Goal: Transaction & Acquisition: Purchase product/service

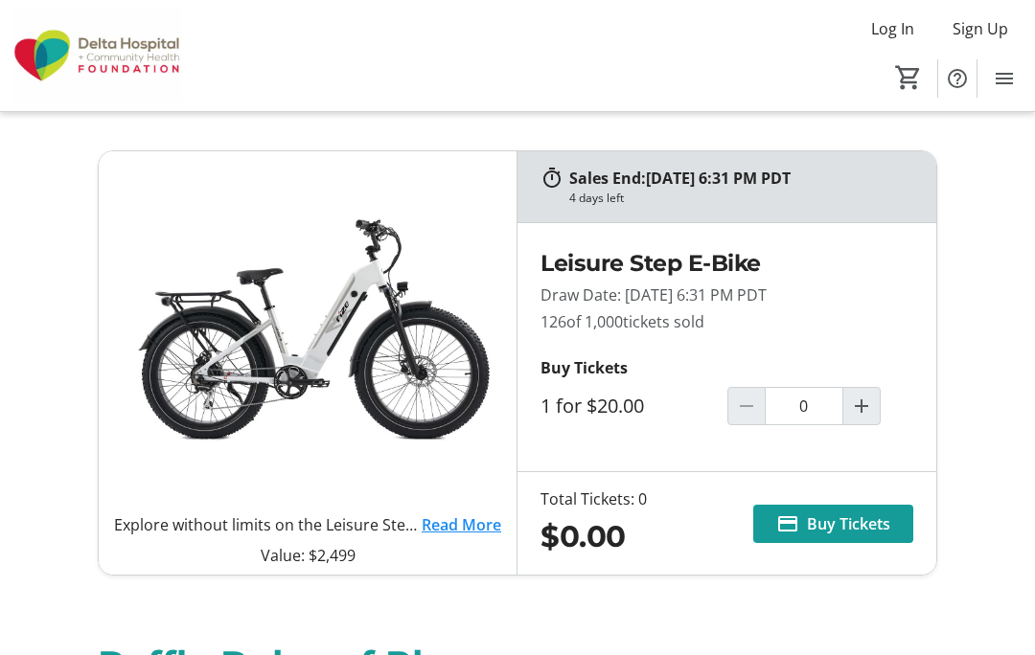
click at [870, 406] on mat-icon "Increment by one" at bounding box center [861, 406] width 23 height 23
type input "1"
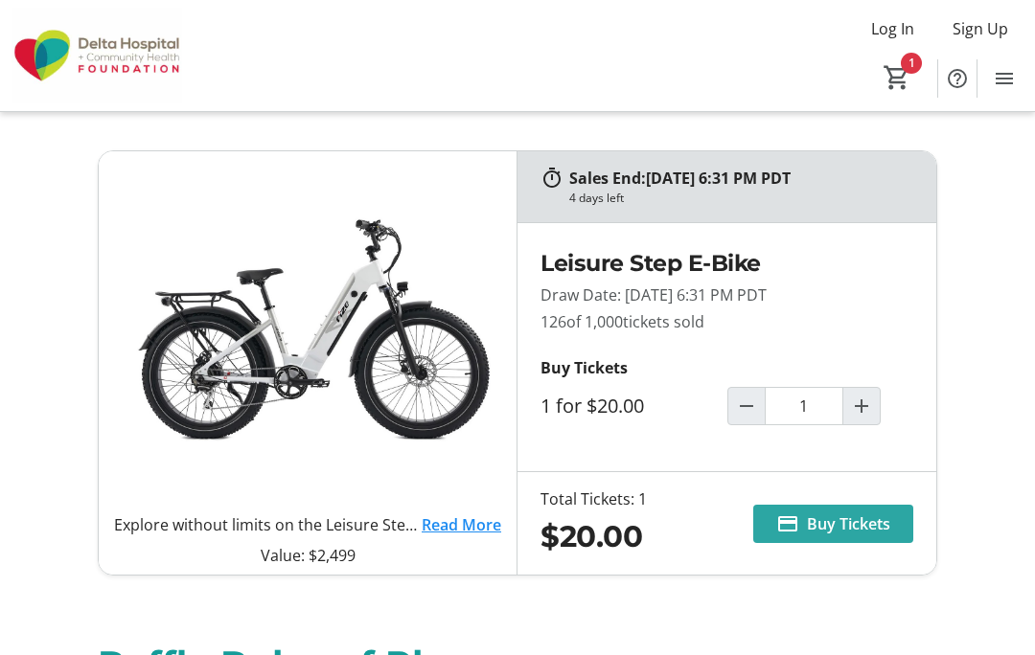
click at [830, 519] on span "Buy Tickets" at bounding box center [848, 524] width 83 height 23
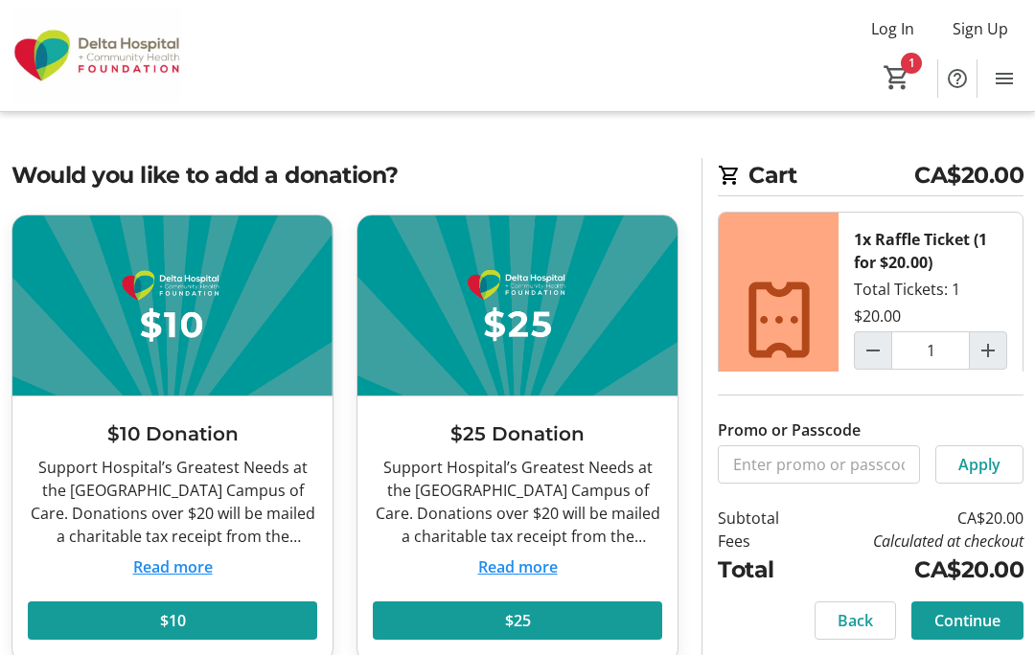
scroll to position [40, 0]
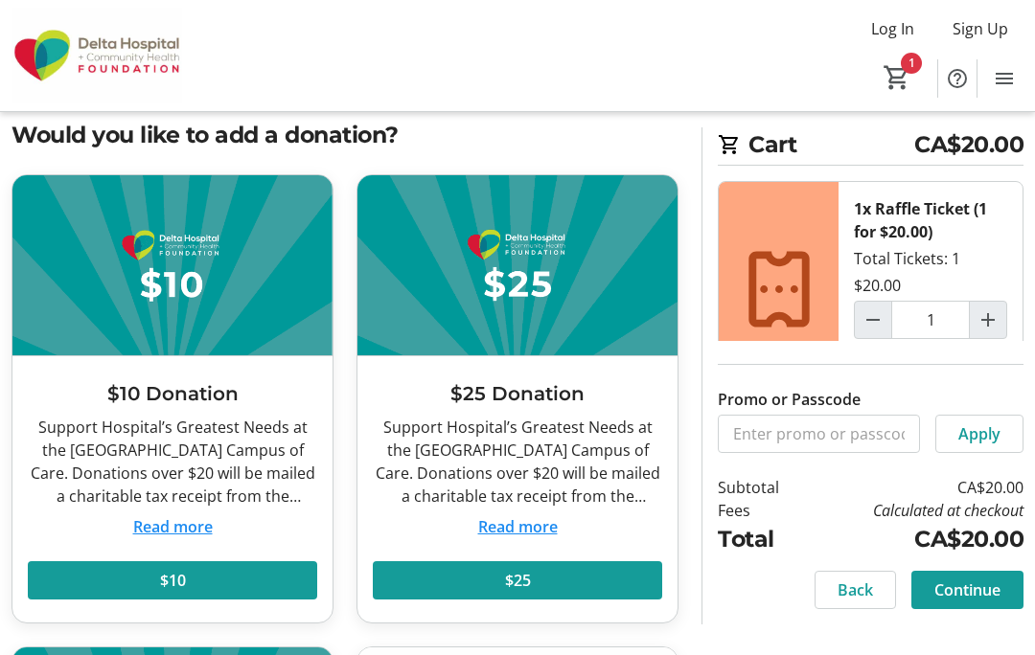
click at [551, 582] on span at bounding box center [517, 581] width 289 height 46
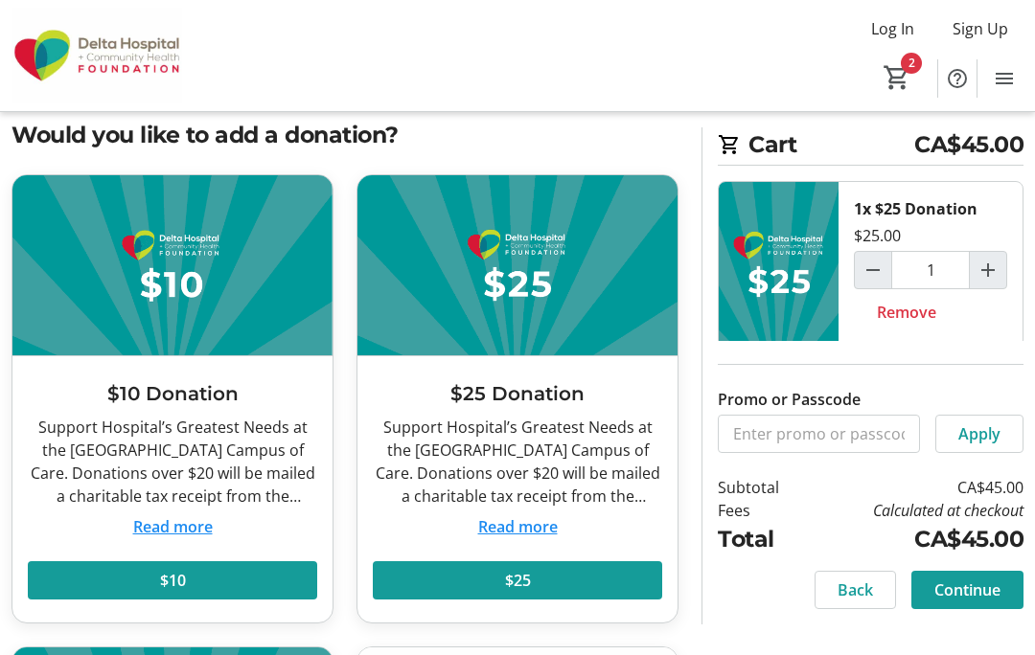
click at [553, 438] on div "Support Hospital’s Greatest Needs at the [GEOGRAPHIC_DATA] Campus of Care. Dona…" at bounding box center [517, 462] width 289 height 92
click at [584, 399] on h3 "$25 Donation" at bounding box center [517, 393] width 289 height 29
click at [587, 410] on div "$25 Donation Support Hospital’s Greatest Needs at the [GEOGRAPHIC_DATA] Campus …" at bounding box center [517, 489] width 320 height 266
click at [584, 469] on div "Support Hospital’s Greatest Needs at the [GEOGRAPHIC_DATA] Campus of Care. Dona…" at bounding box center [517, 462] width 289 height 92
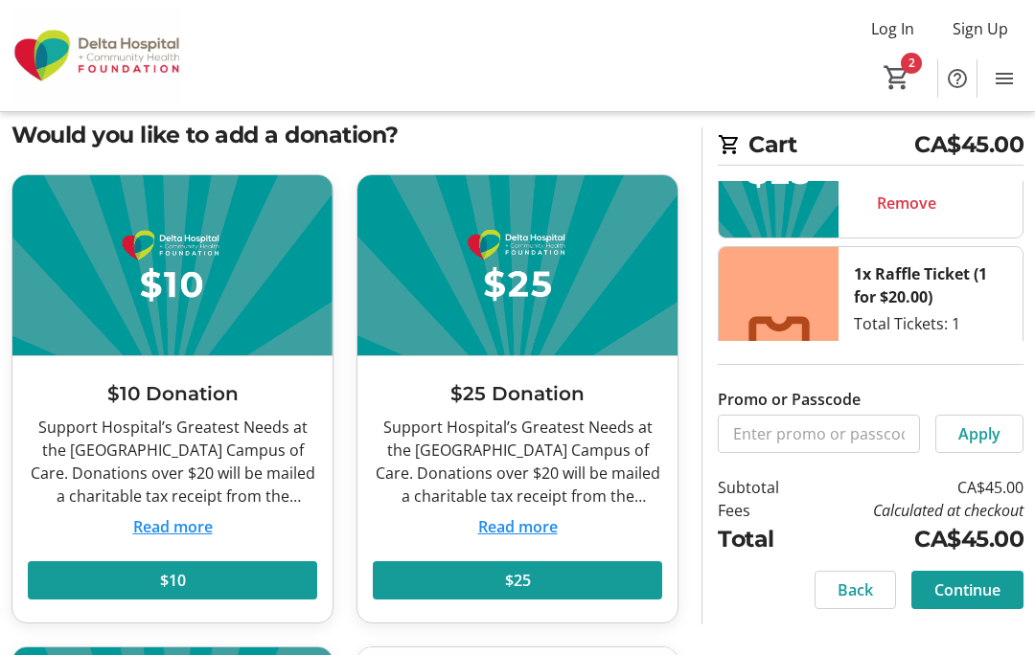
click at [1017, 375] on div "1x Raffle Ticket (1 for $20.00) Total Tickets: 1 $20.00 1 Remove" at bounding box center [930, 354] width 184 height 215
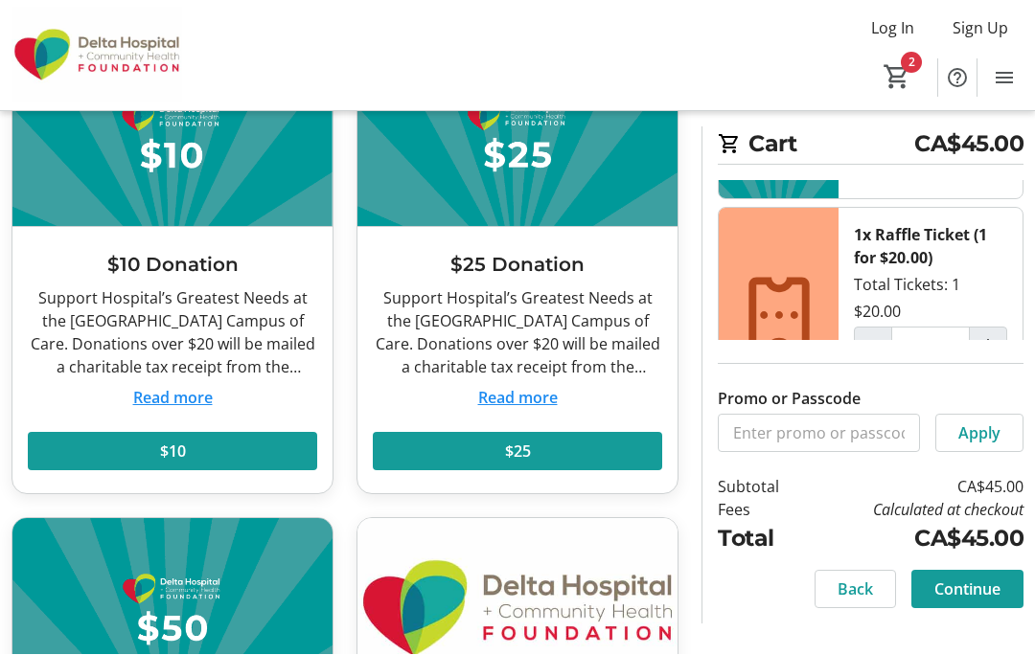
scroll to position [170, 0]
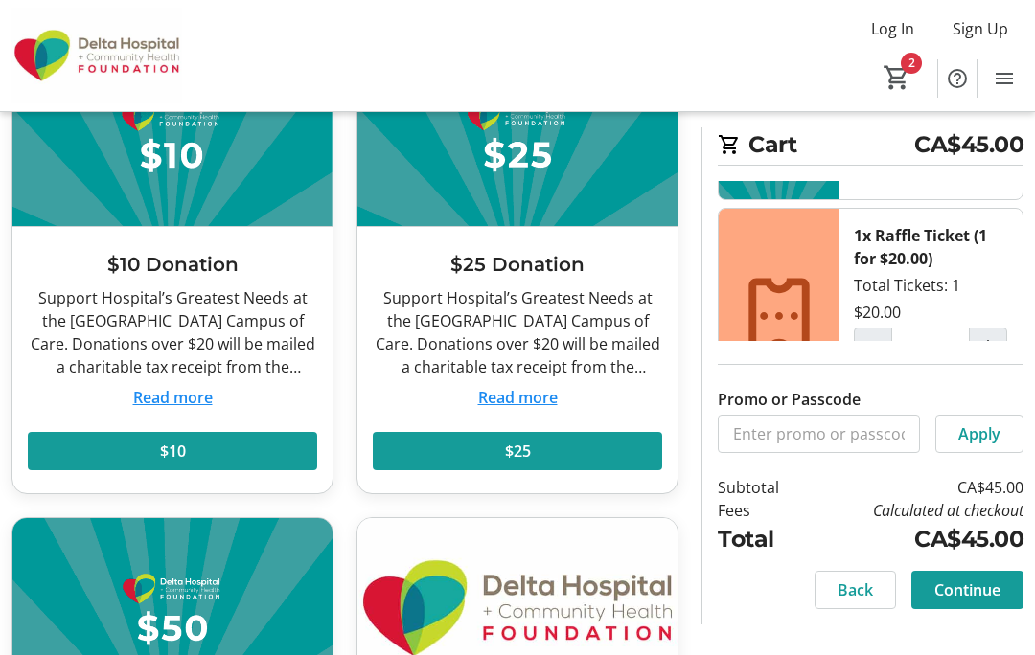
click at [974, 602] on span "Continue" at bounding box center [967, 590] width 66 height 23
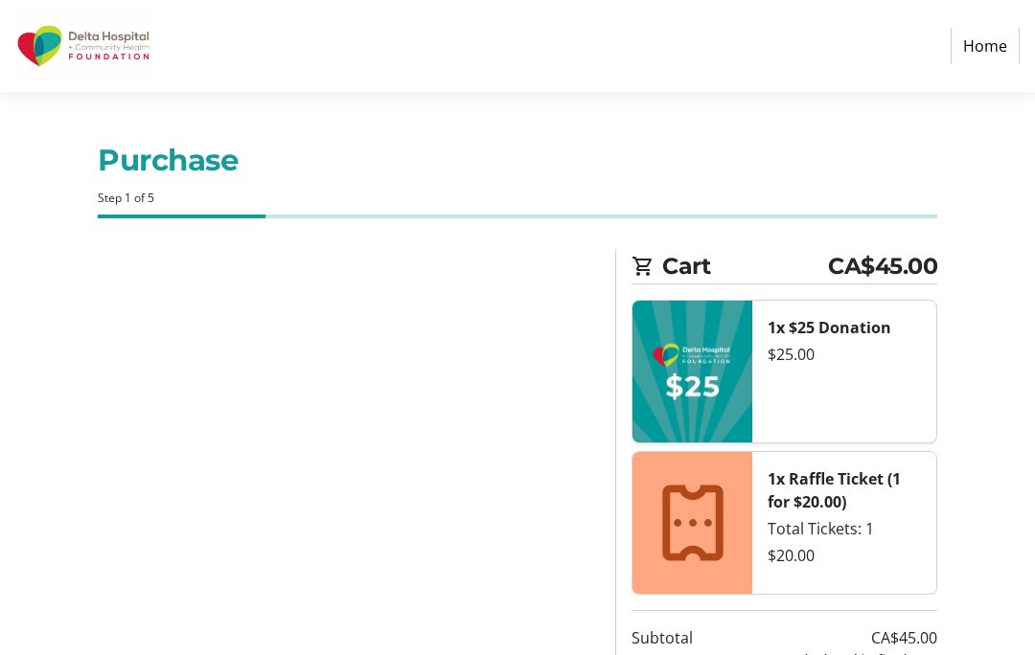
select select "CA"
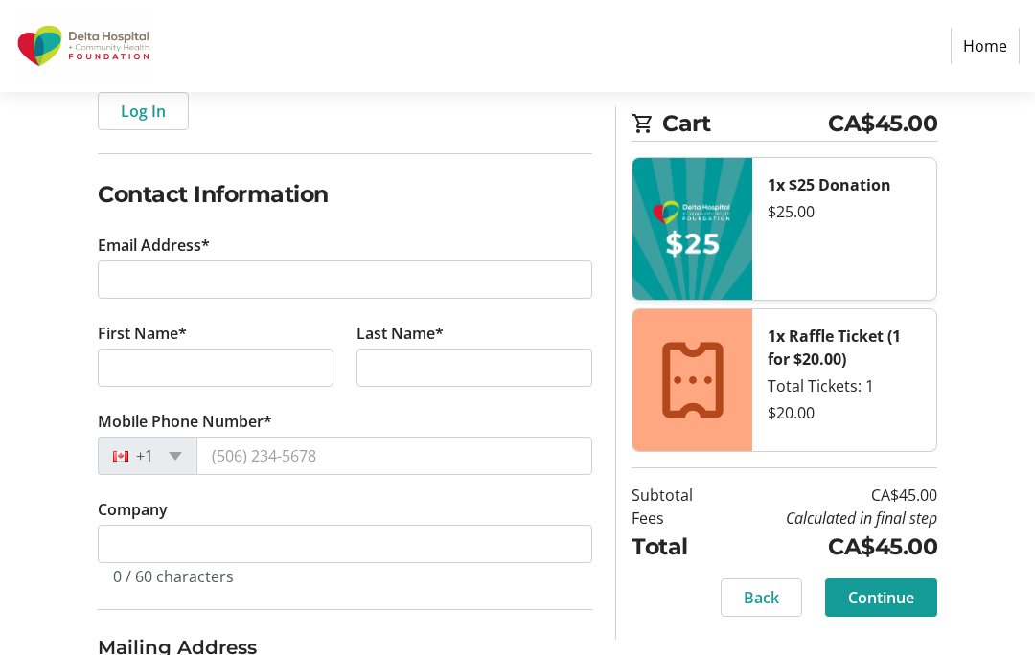
scroll to position [263, 0]
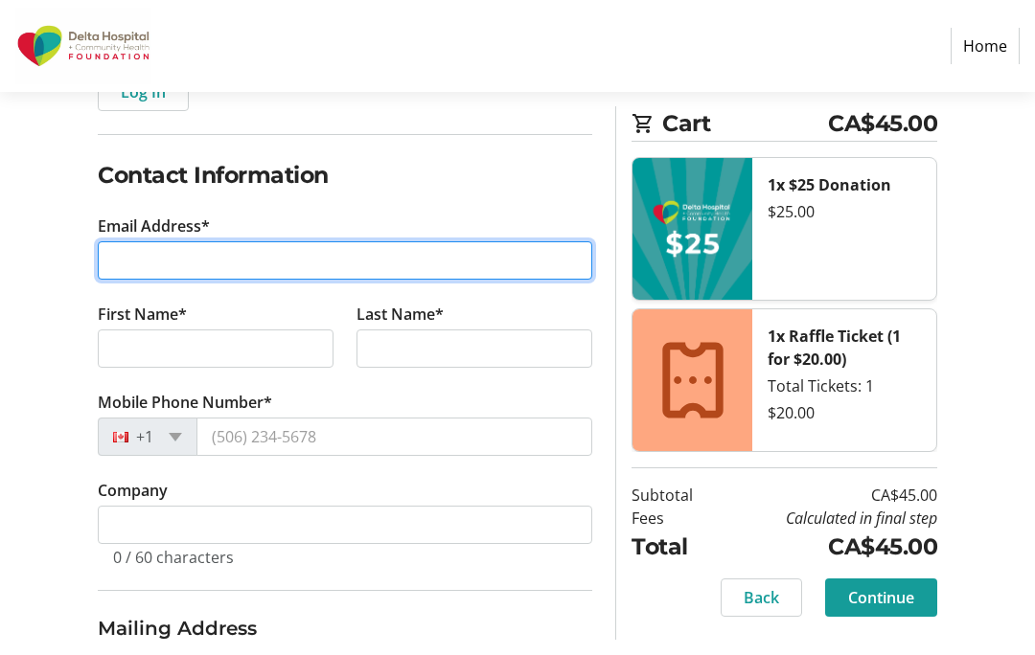
click at [354, 258] on input "Email Address*" at bounding box center [345, 261] width 494 height 38
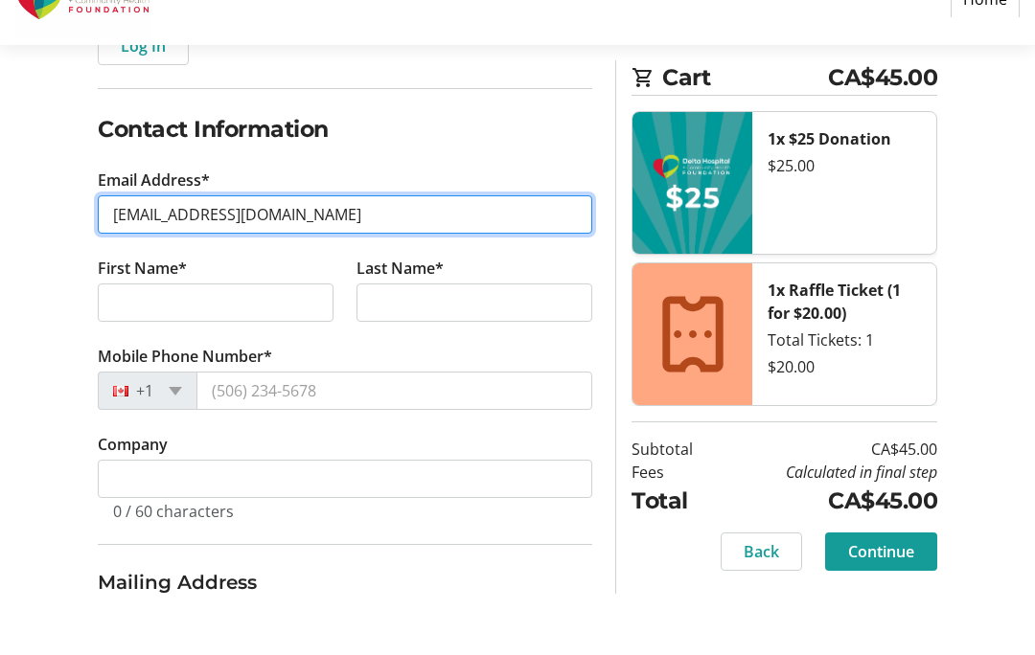
type input "[EMAIL_ADDRESS][DOMAIN_NAME]"
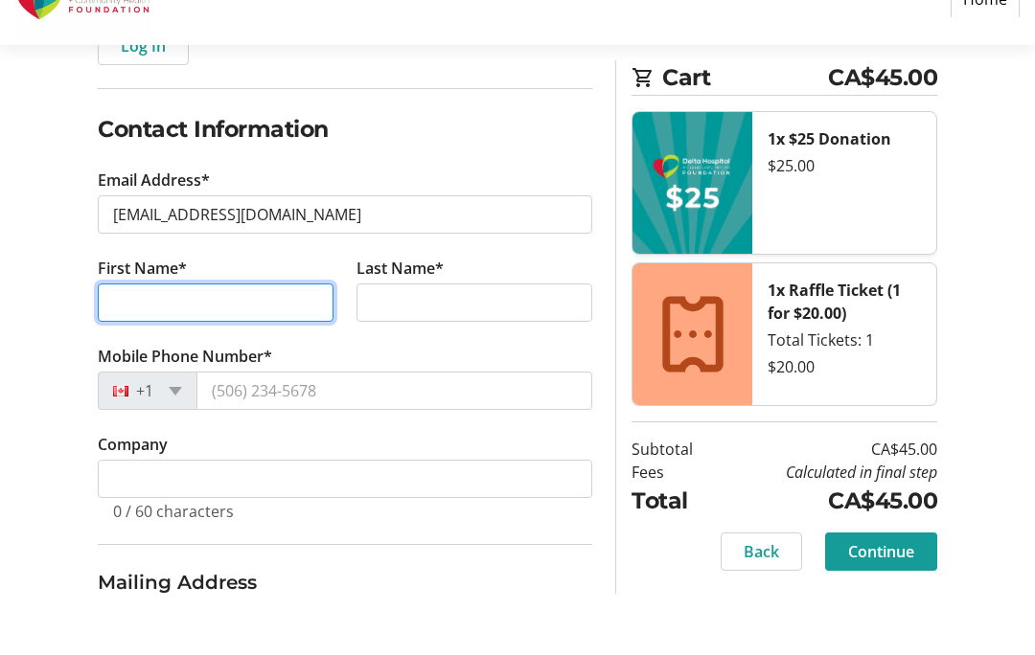
click at [287, 331] on input "First Name*" at bounding box center [216, 350] width 236 height 38
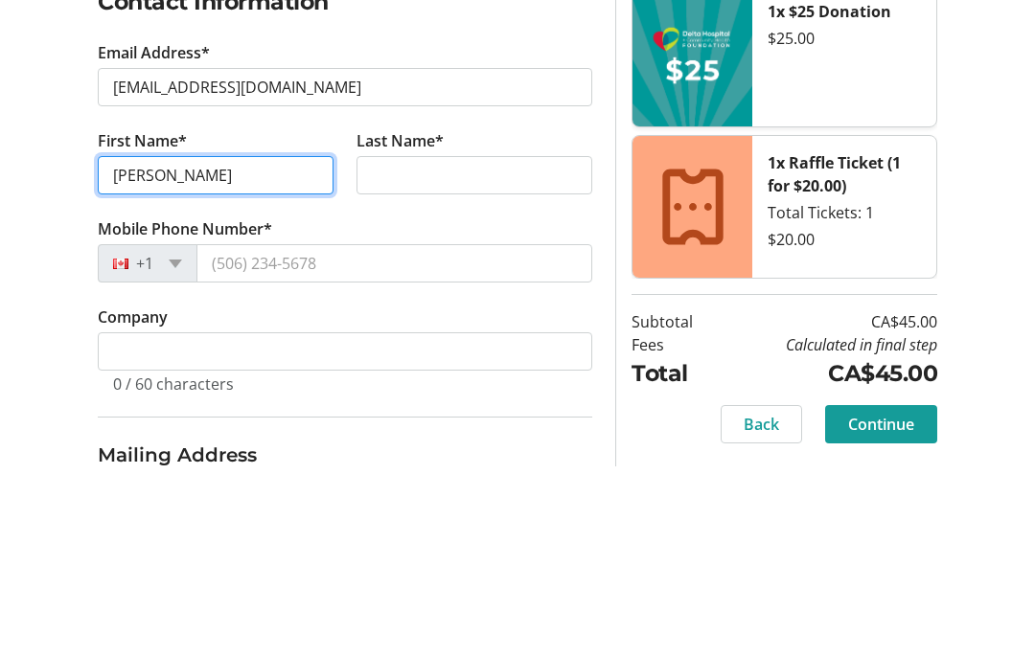
type input "[PERSON_NAME]"
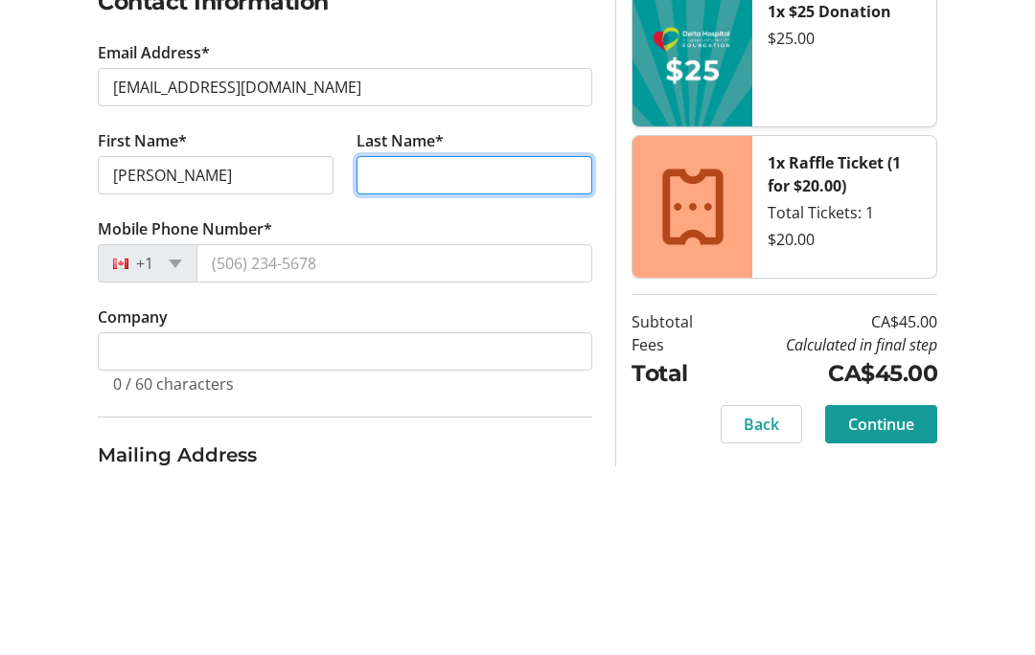
click at [483, 331] on input "Last Name*" at bounding box center [474, 350] width 236 height 38
type input "Lermitte"
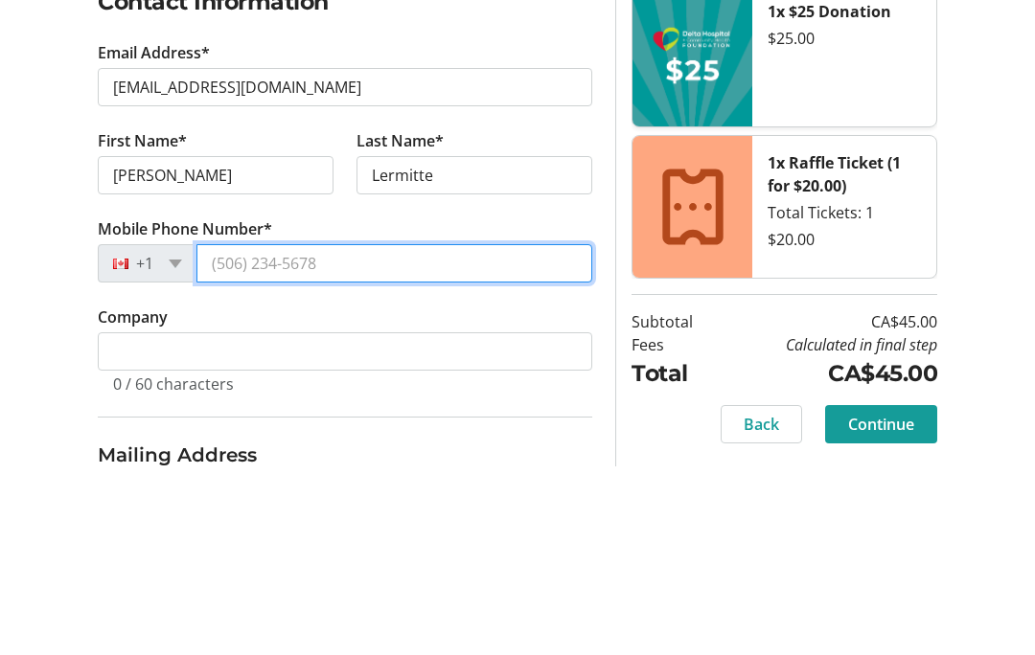
click at [435, 419] on input "Mobile Phone Number*" at bounding box center [394, 438] width 396 height 38
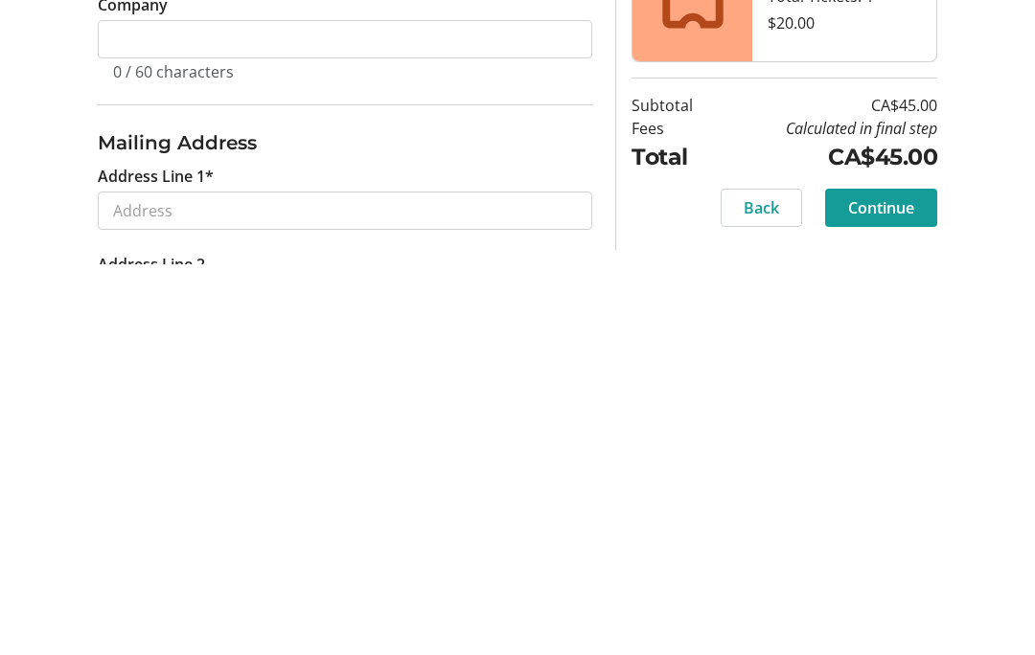
scroll to position [361, 0]
type input "[PHONE_NUMBER]"
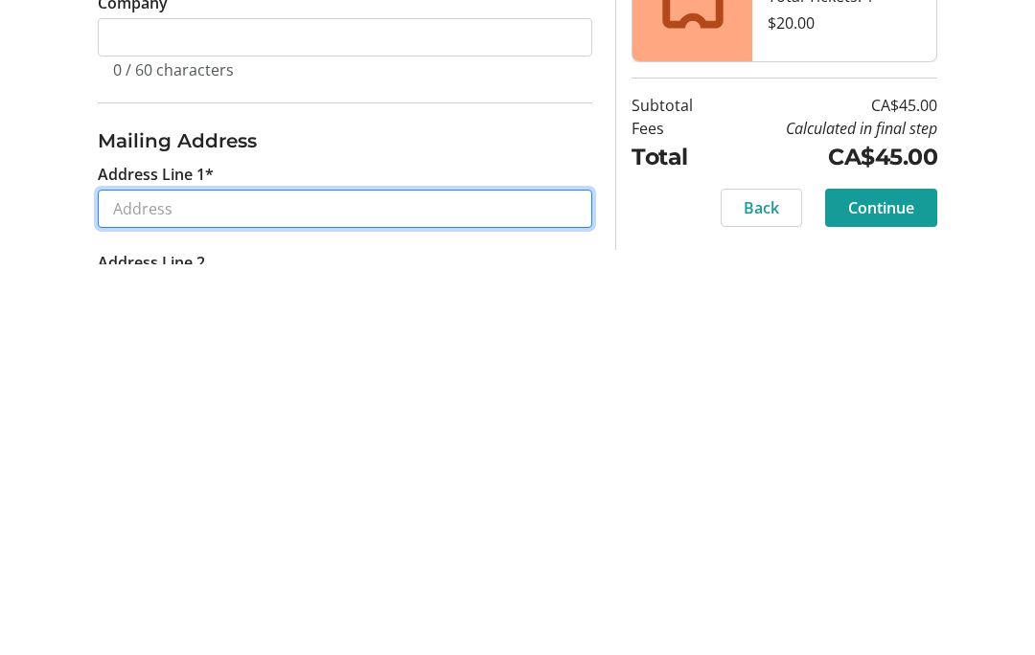
click at [447, 581] on input "Address Line 1*" at bounding box center [345, 600] width 494 height 38
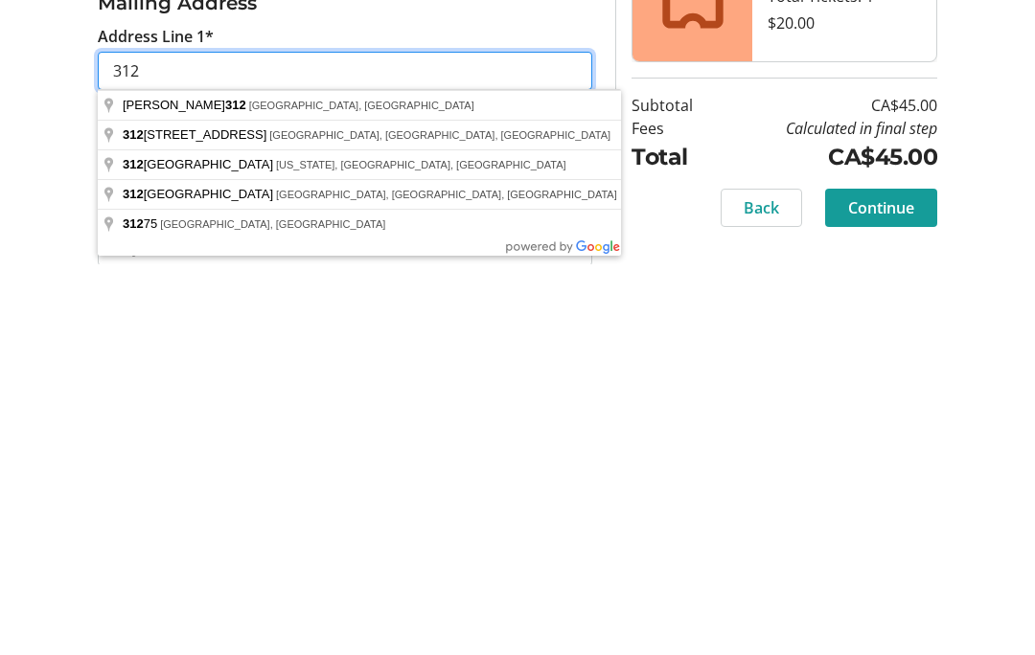
scroll to position [499, 0]
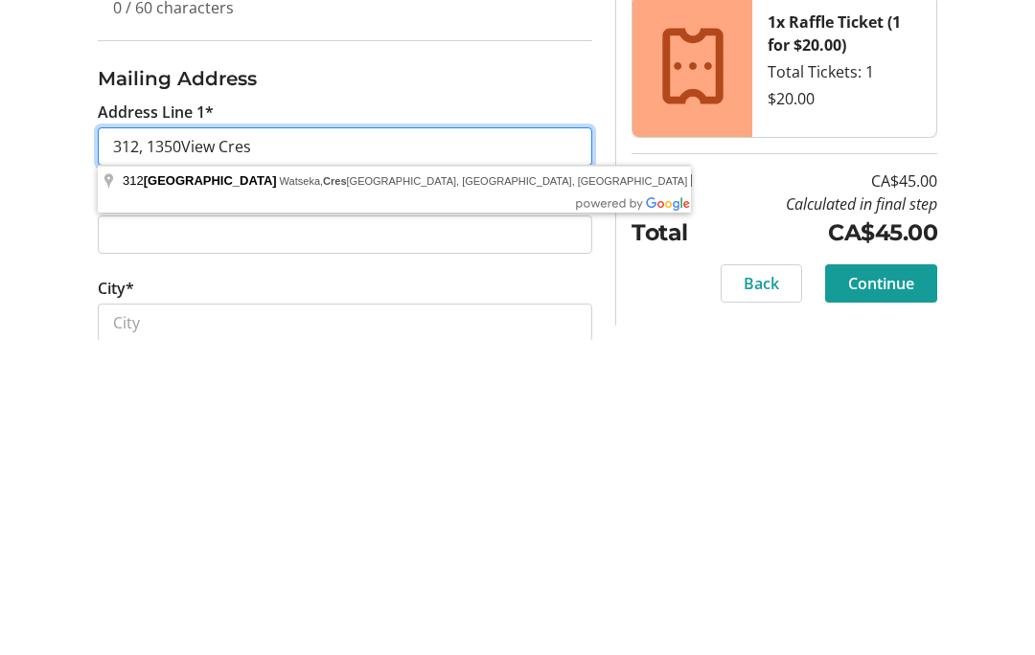
type input "312, 1350View Cres"
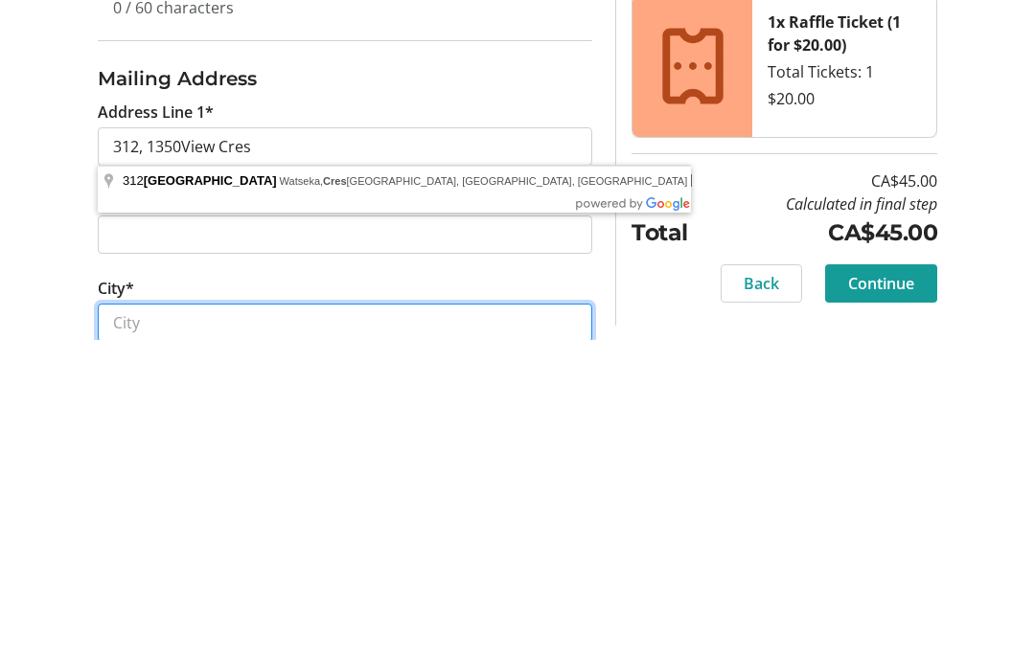
click at [328, 619] on input "City*" at bounding box center [345, 638] width 494 height 38
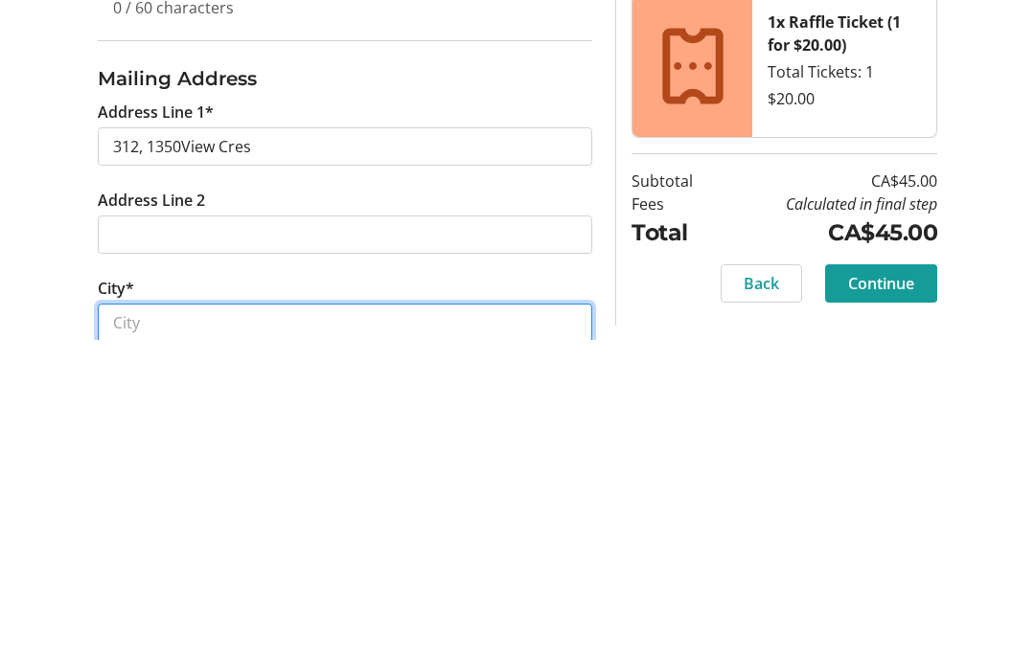
scroll to position [571, 0]
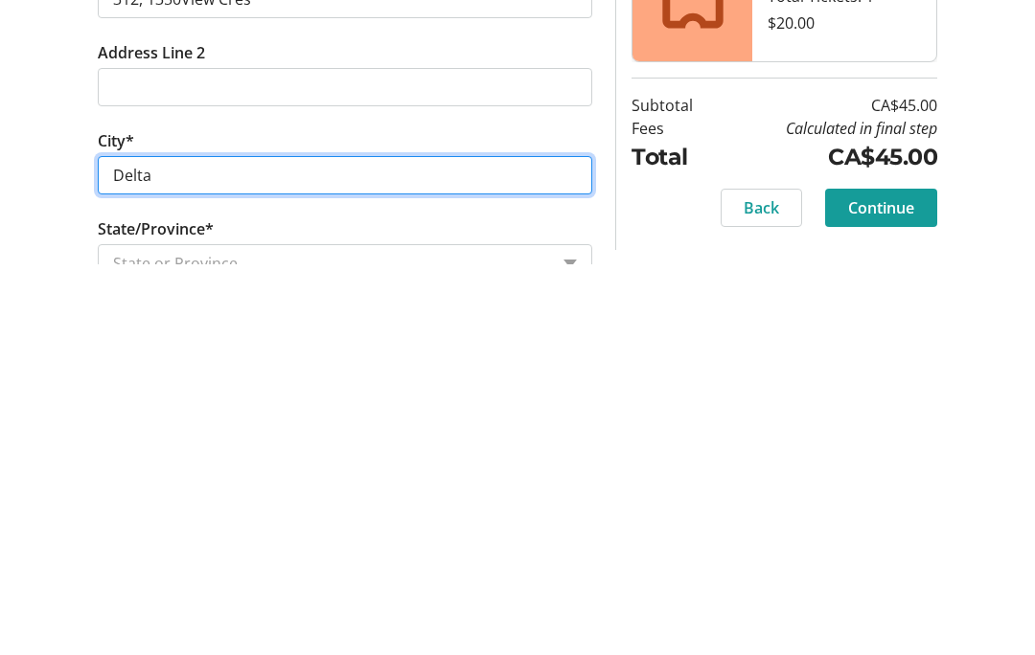
type input "Delta"
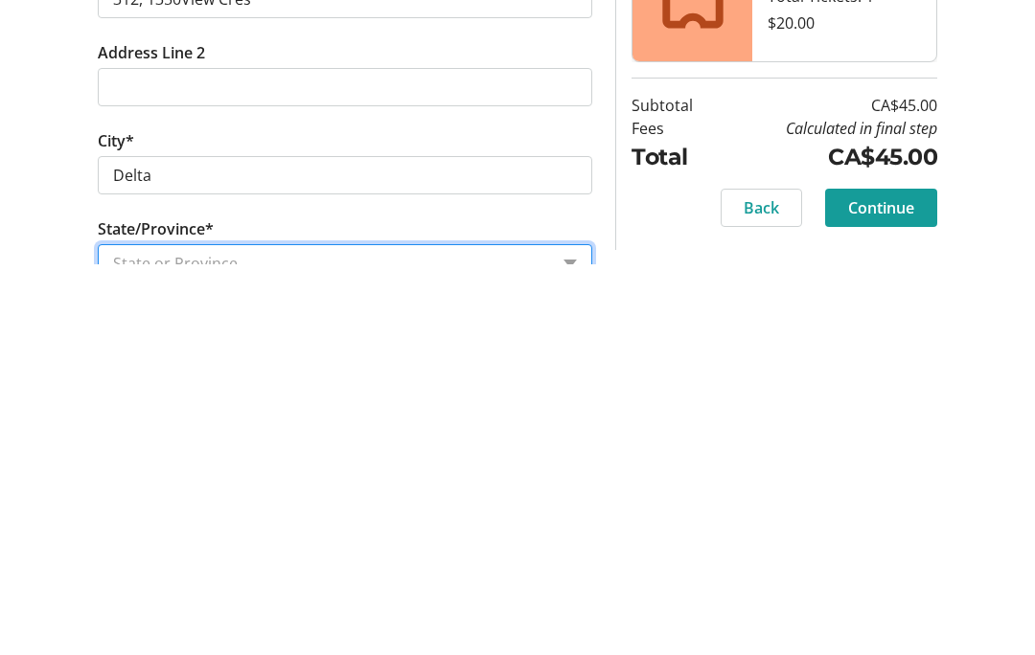
click at [334, 635] on select "State or Province State or Province [GEOGRAPHIC_DATA] [GEOGRAPHIC_DATA] [GEOGRA…" at bounding box center [345, 654] width 494 height 38
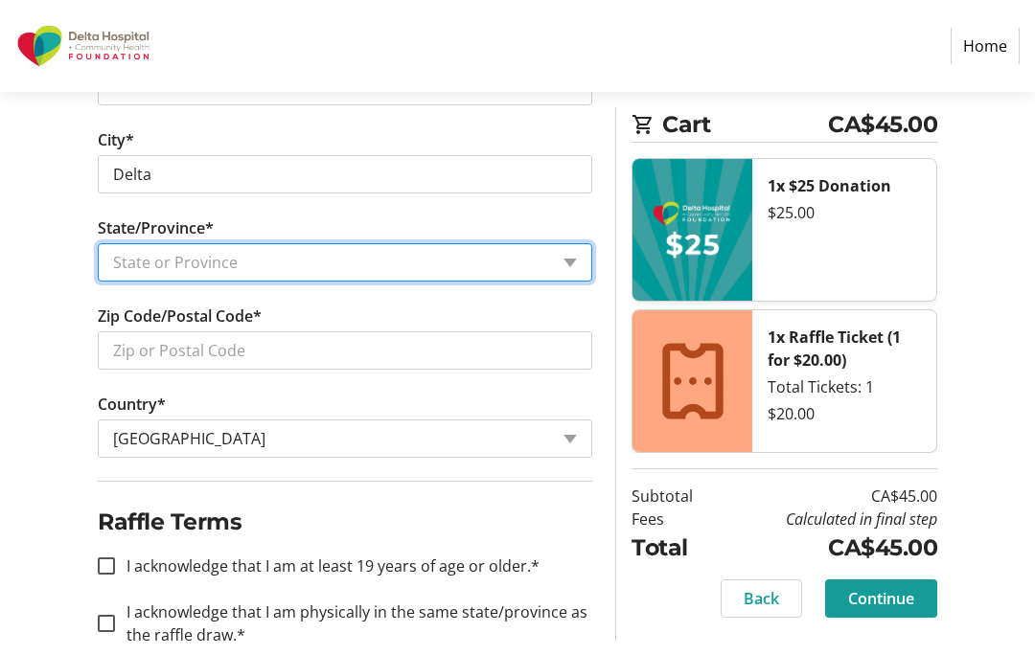
select select "BC"
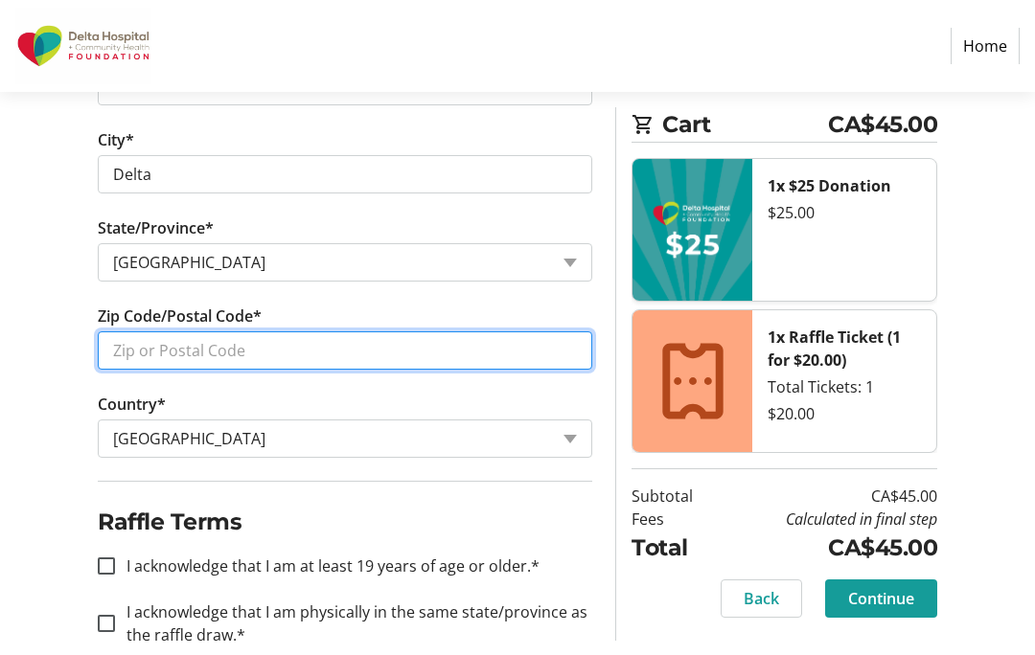
click at [329, 347] on input "Zip Code/Postal Code*" at bounding box center [345, 350] width 494 height 38
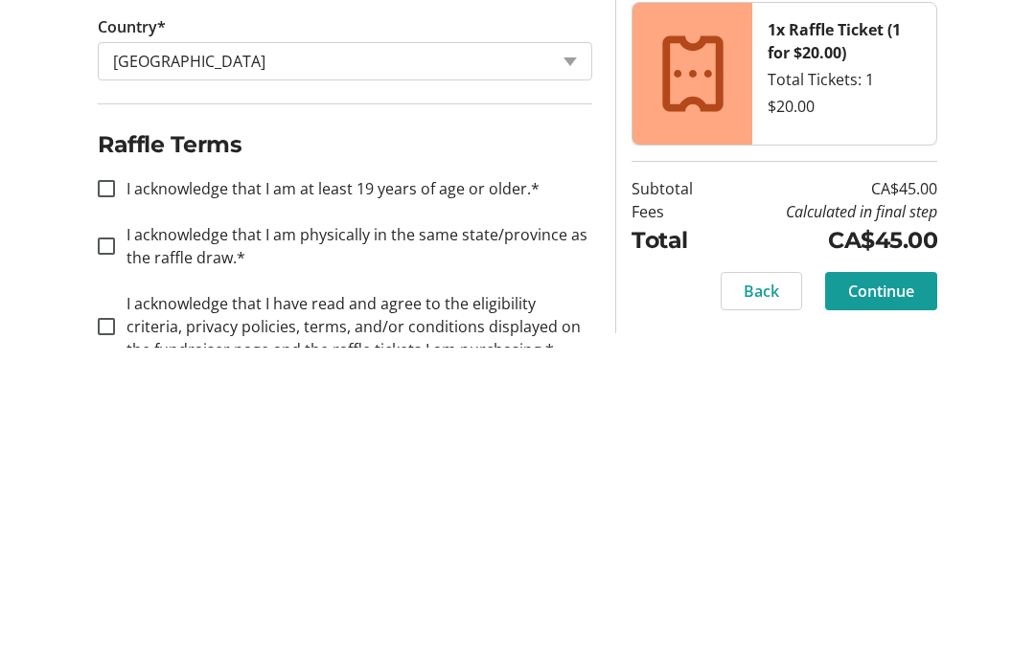
scroll to position [1033, 0]
type input "V4L 2K3"
click at [110, 488] on input "I acknowledge that I am at least 19 years of age or older.*" at bounding box center [106, 496] width 17 height 17
checkbox input "true"
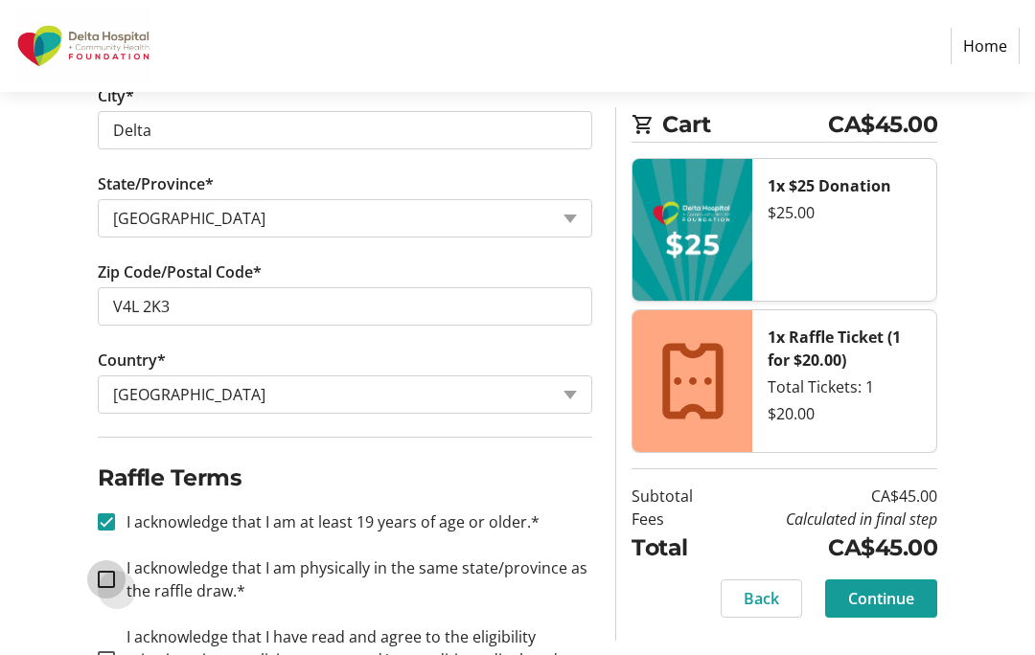
click at [110, 576] on input "I acknowledge that I am physically in the same state/province as the raffle dra…" at bounding box center [106, 579] width 17 height 17
checkbox input "true"
click at [117, 652] on div at bounding box center [106, 660] width 46 height 46
checkbox input "true"
click at [893, 597] on span "Continue" at bounding box center [881, 598] width 66 height 23
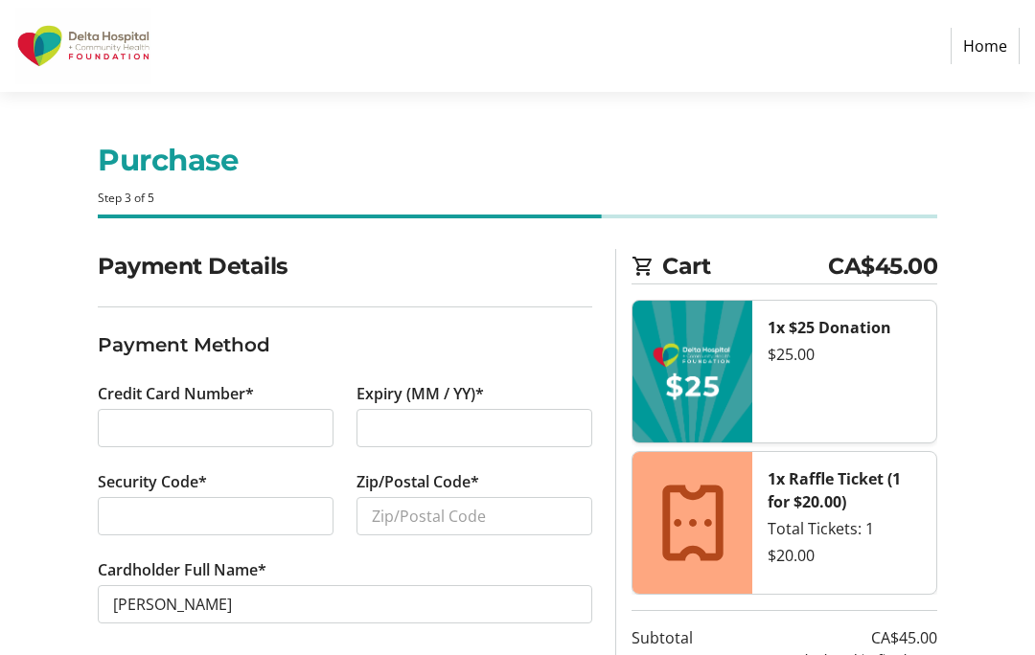
scroll to position [43, 0]
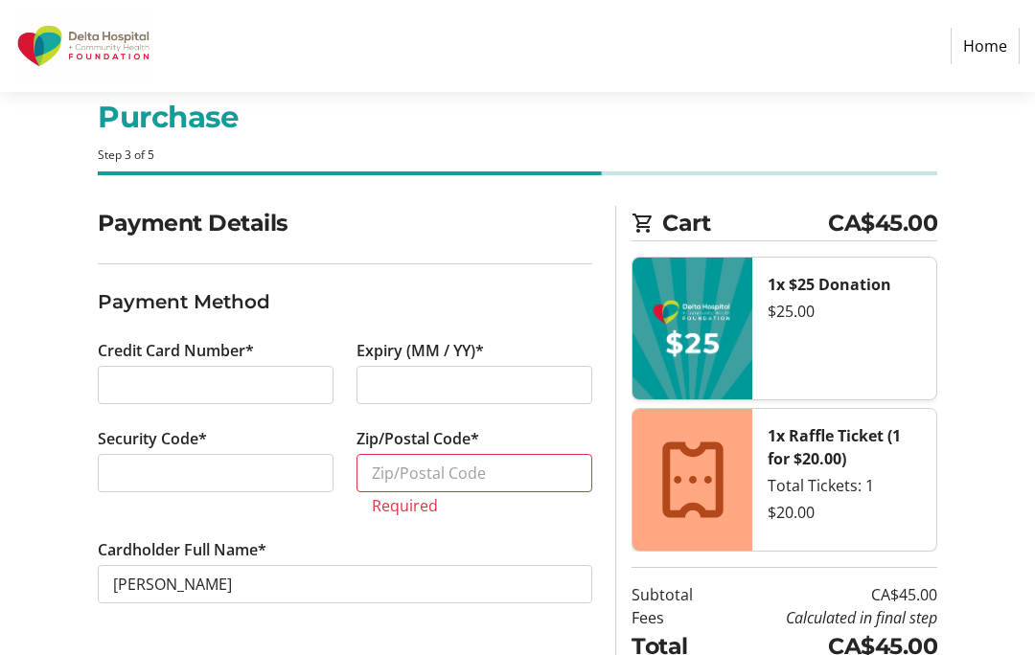
click at [487, 480] on input "Zip/Postal Code*" at bounding box center [474, 473] width 236 height 38
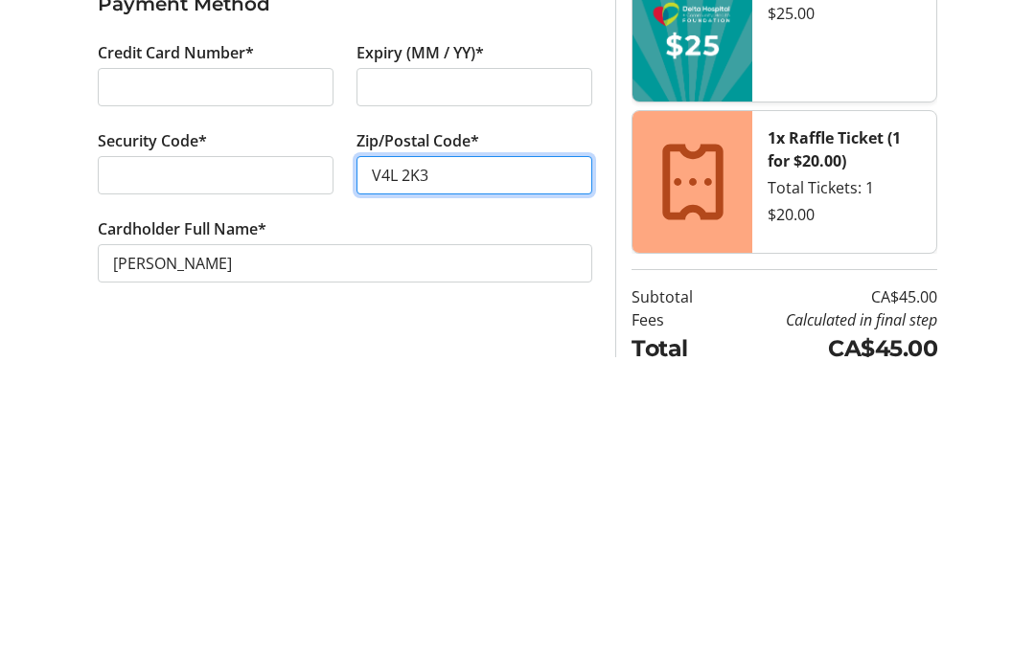
type input "V4L 2K3"
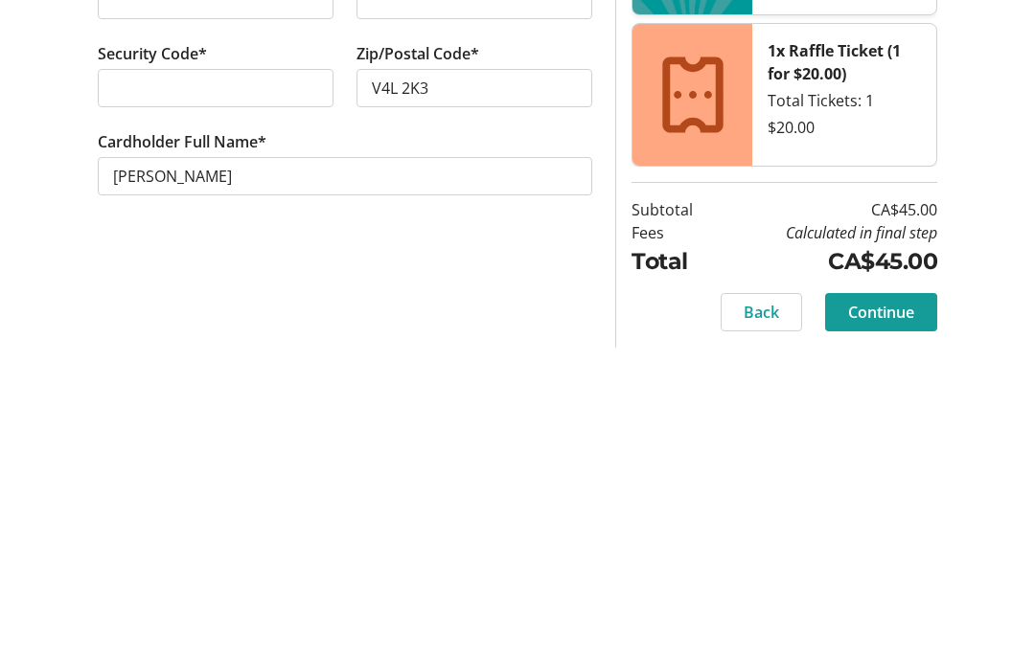
scroll to position [126, 0]
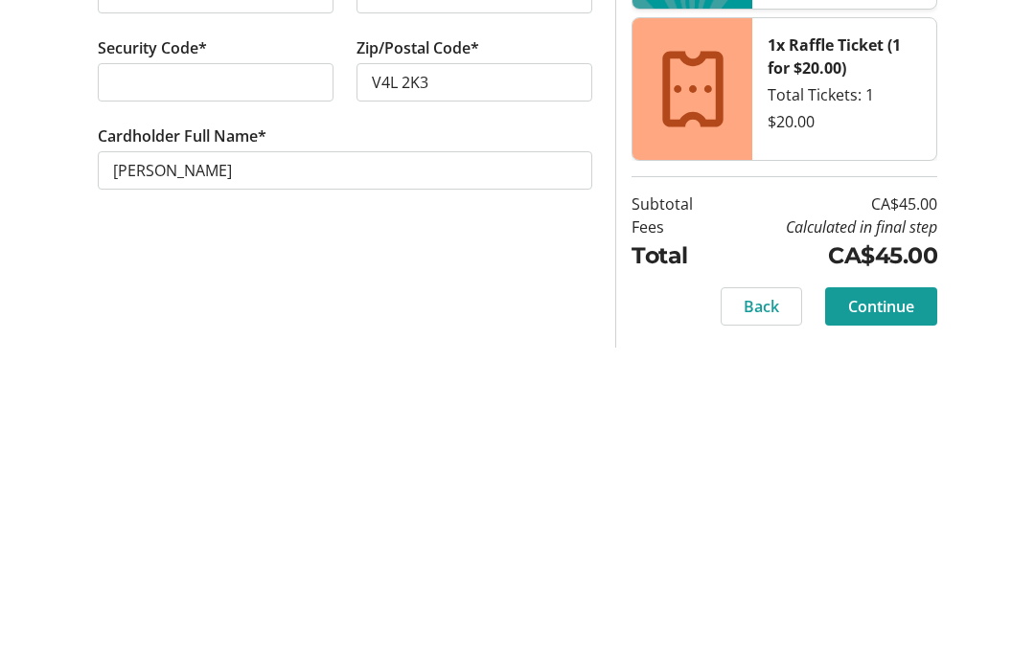
click at [900, 603] on span "Continue" at bounding box center [881, 614] width 66 height 23
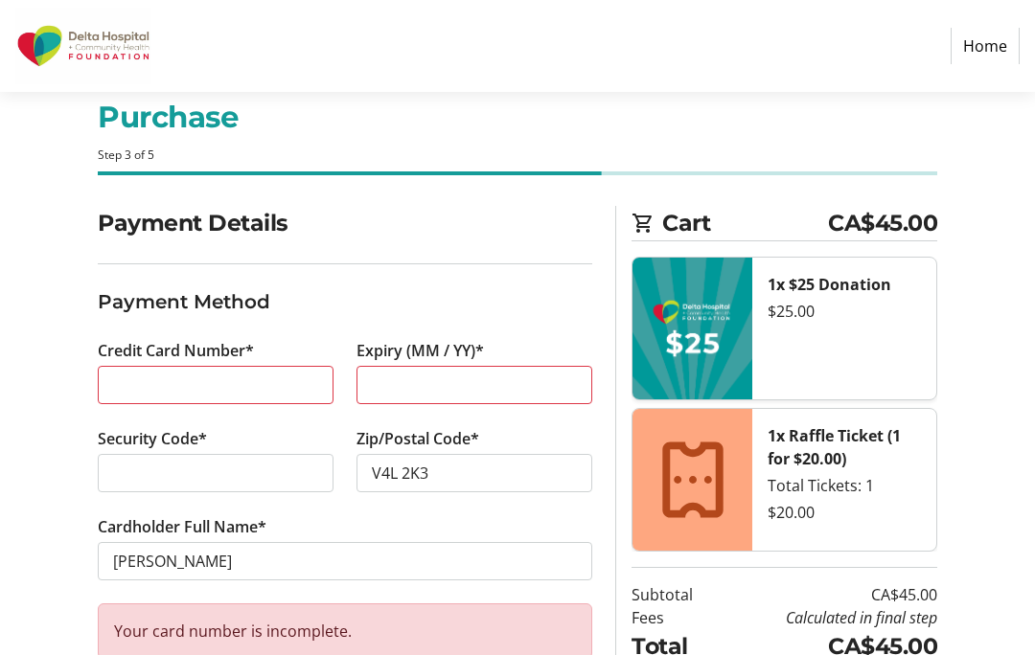
click at [279, 397] on div at bounding box center [216, 385] width 236 height 38
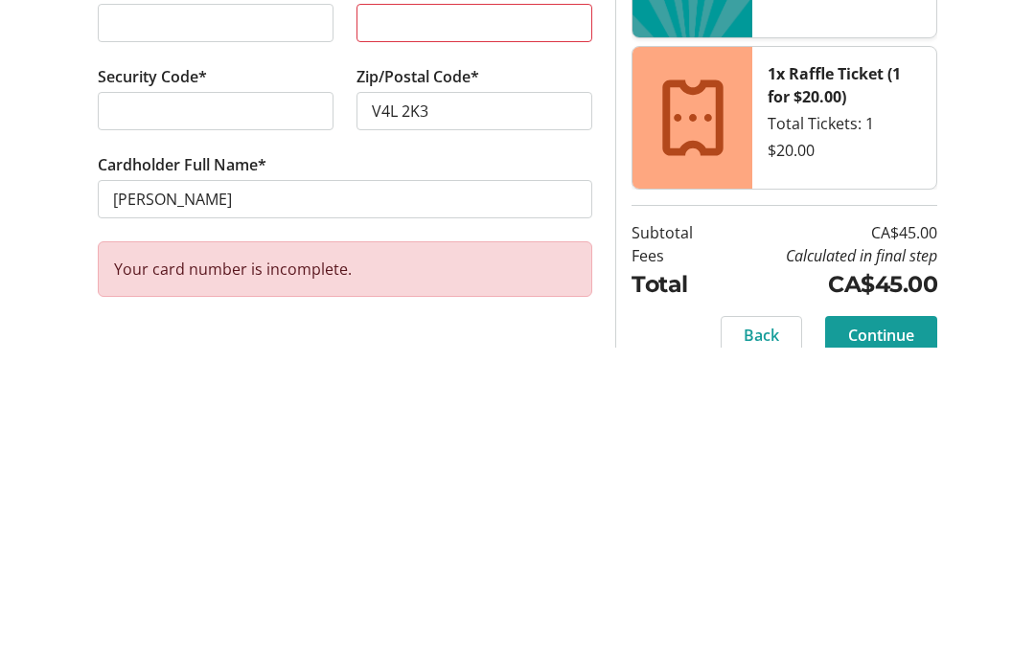
scroll to position [101, 0]
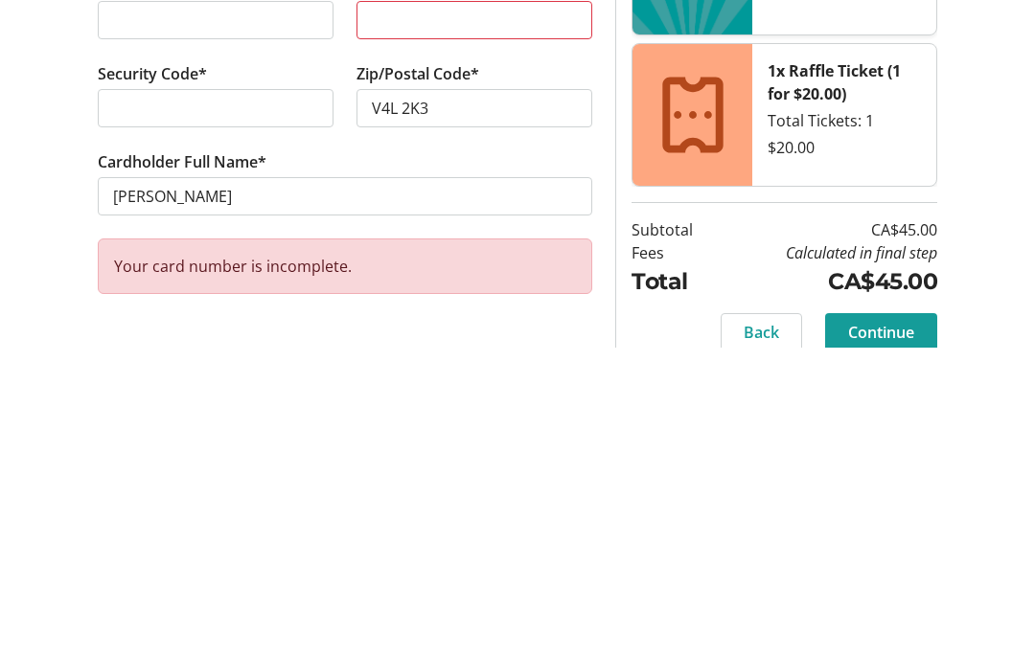
click at [904, 628] on span "Continue" at bounding box center [881, 639] width 66 height 23
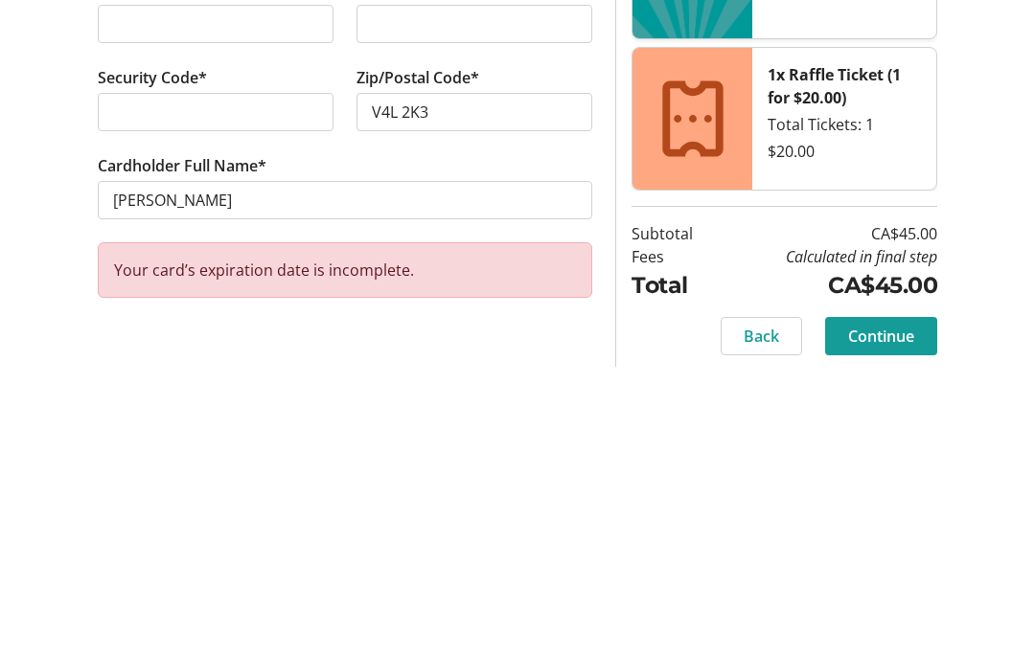
scroll to position [126, 0]
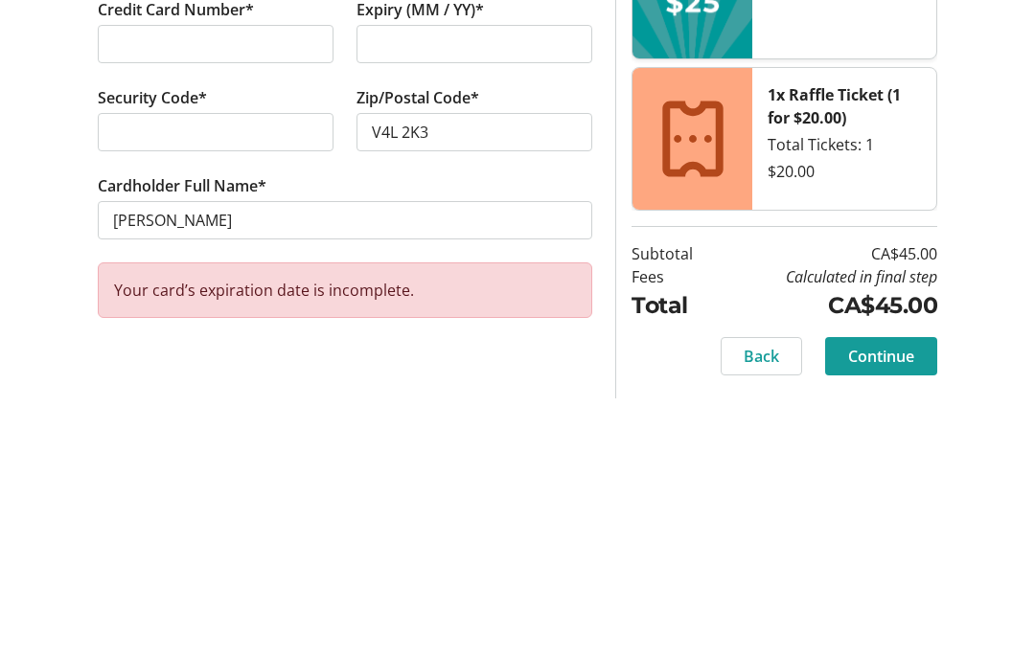
click at [511, 520] on div "Your card’s expiration date is incomplete." at bounding box center [345, 548] width 494 height 56
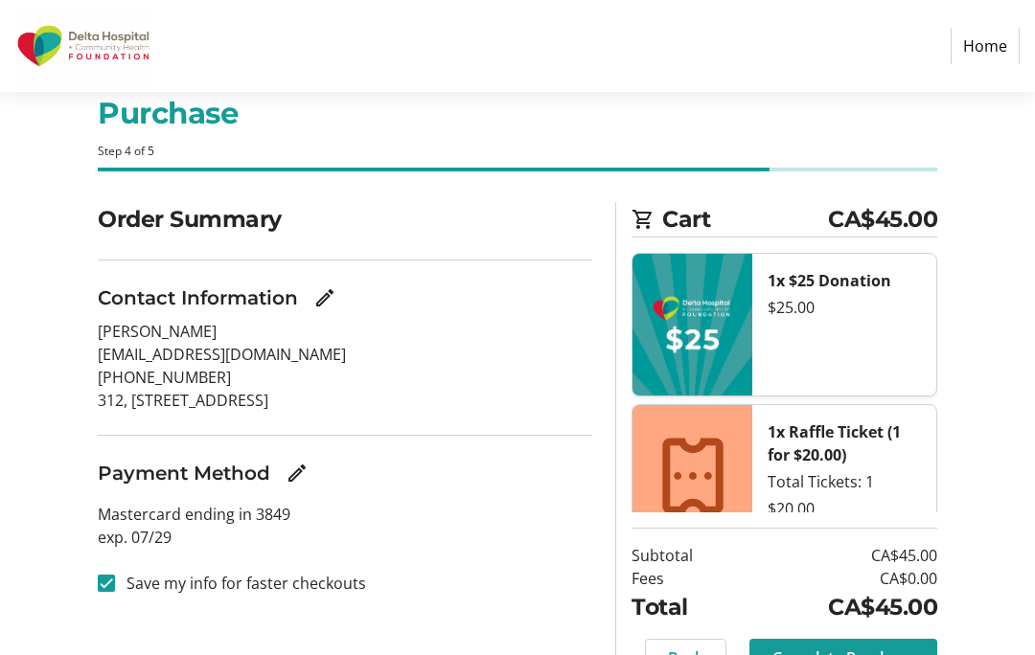
scroll to position [93, 0]
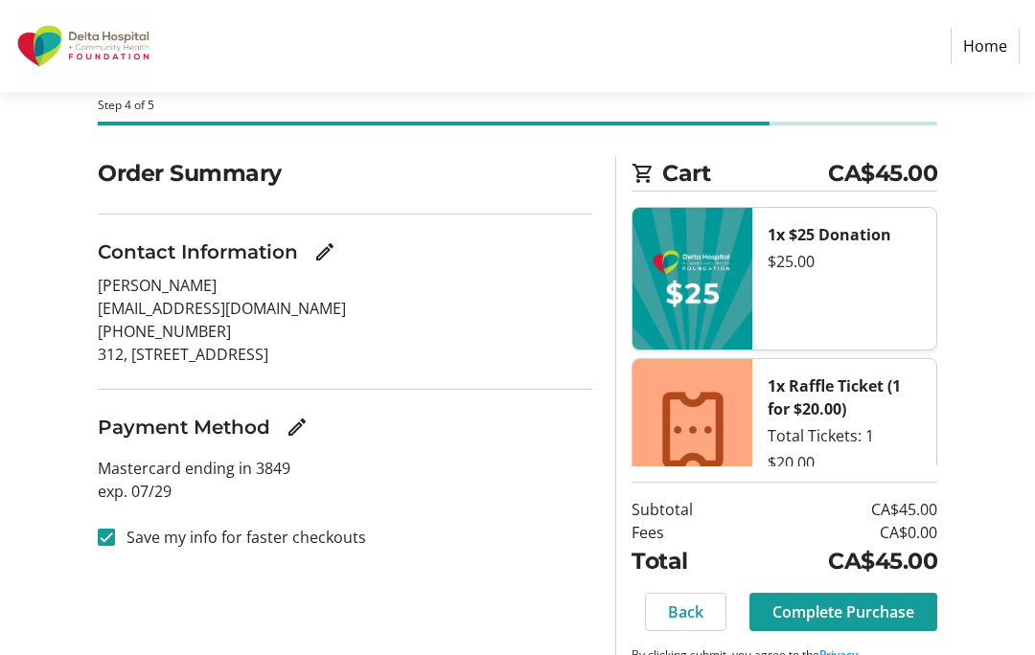
click at [550, 654] on div "Order Summary Contact Information [PERSON_NAME] [EMAIL_ADDRESS][DOMAIN_NAME] [P…" at bounding box center [344, 430] width 517 height 548
click at [883, 624] on span "Complete Purchase" at bounding box center [843, 612] width 142 height 23
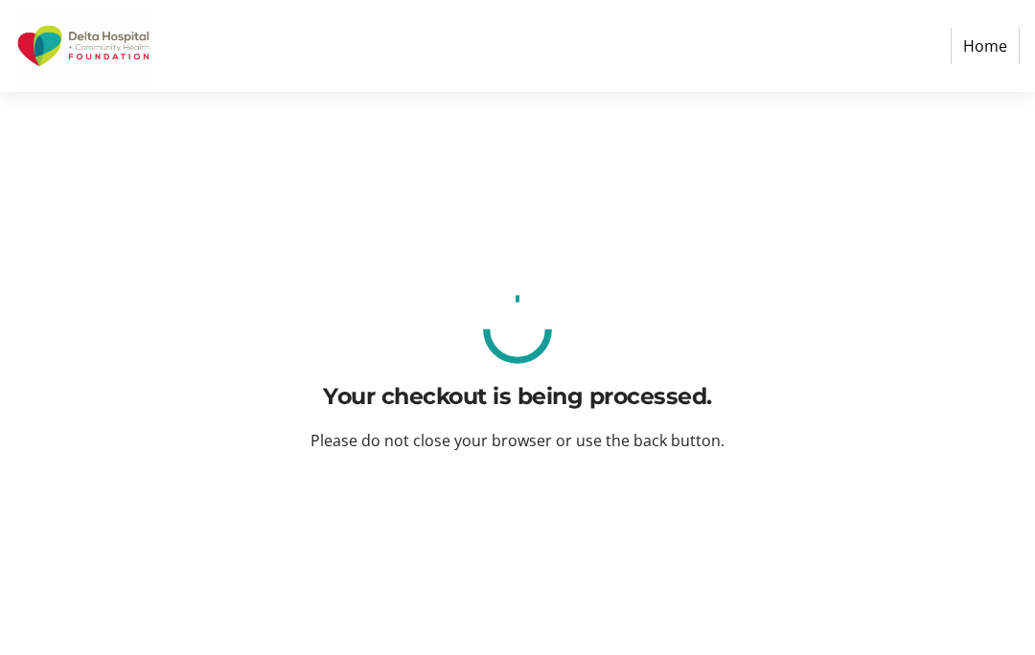
scroll to position [0, 0]
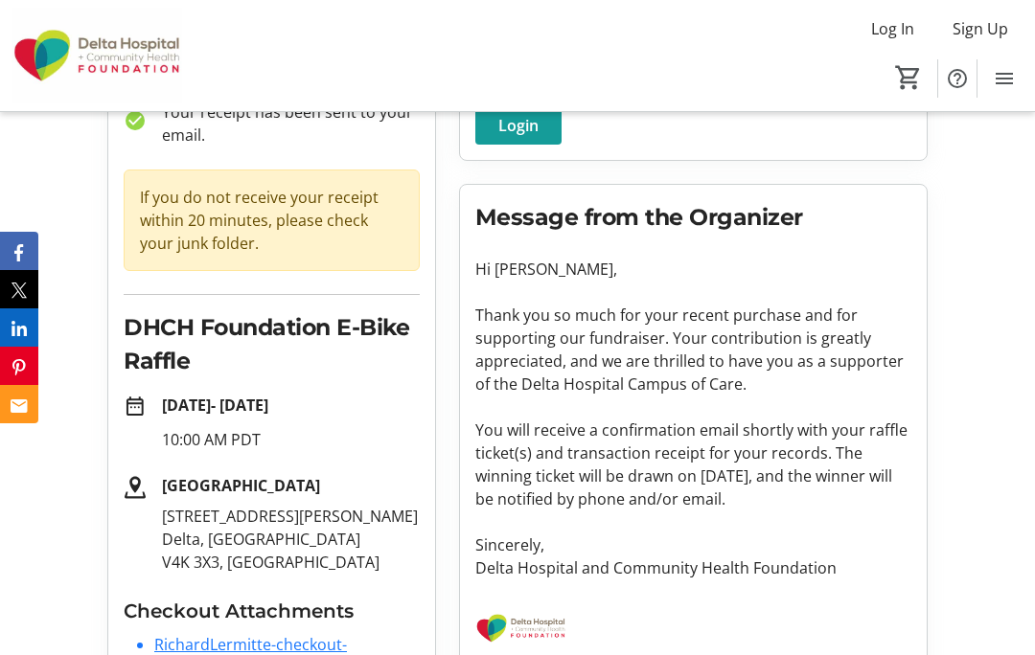
scroll to position [241, 0]
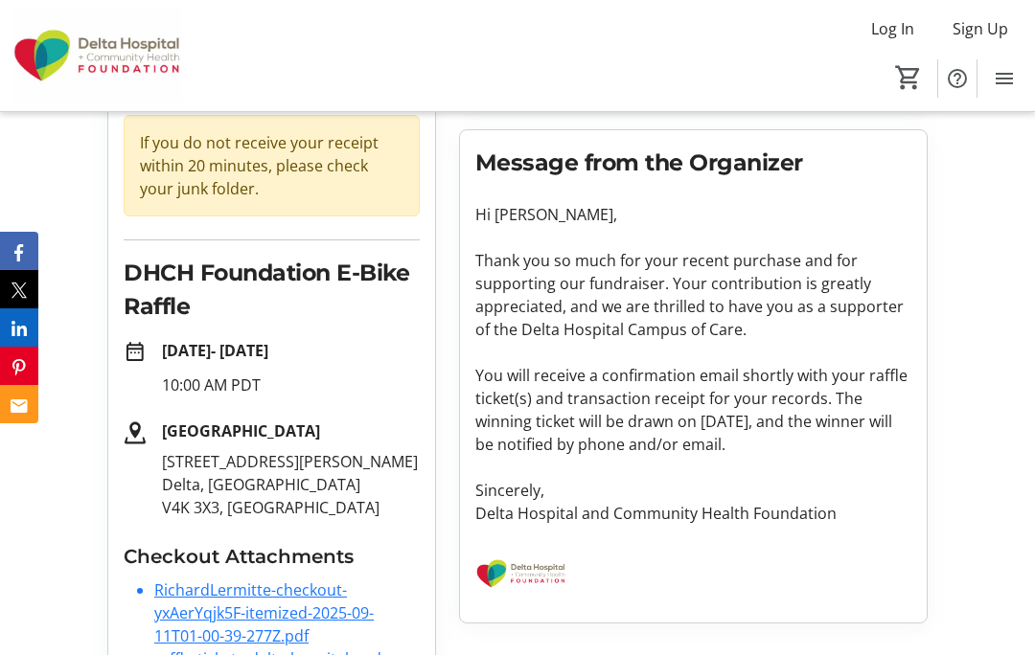
click at [896, 38] on span "Log In" at bounding box center [892, 28] width 43 height 23
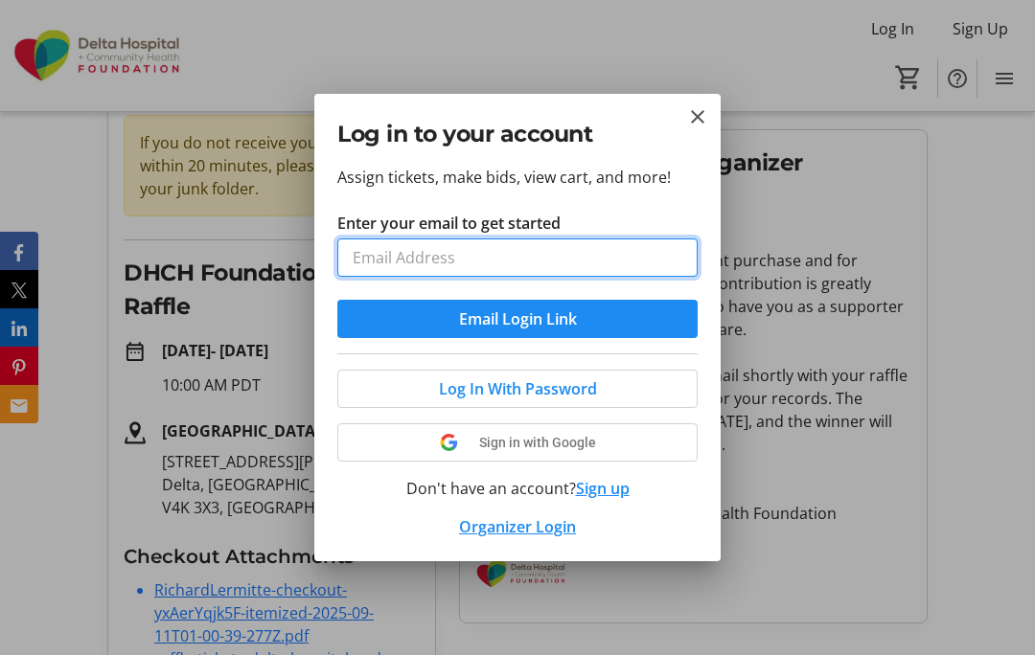
scroll to position [0, 0]
click at [613, 256] on input "Enter your email to get started" at bounding box center [517, 258] width 360 height 38
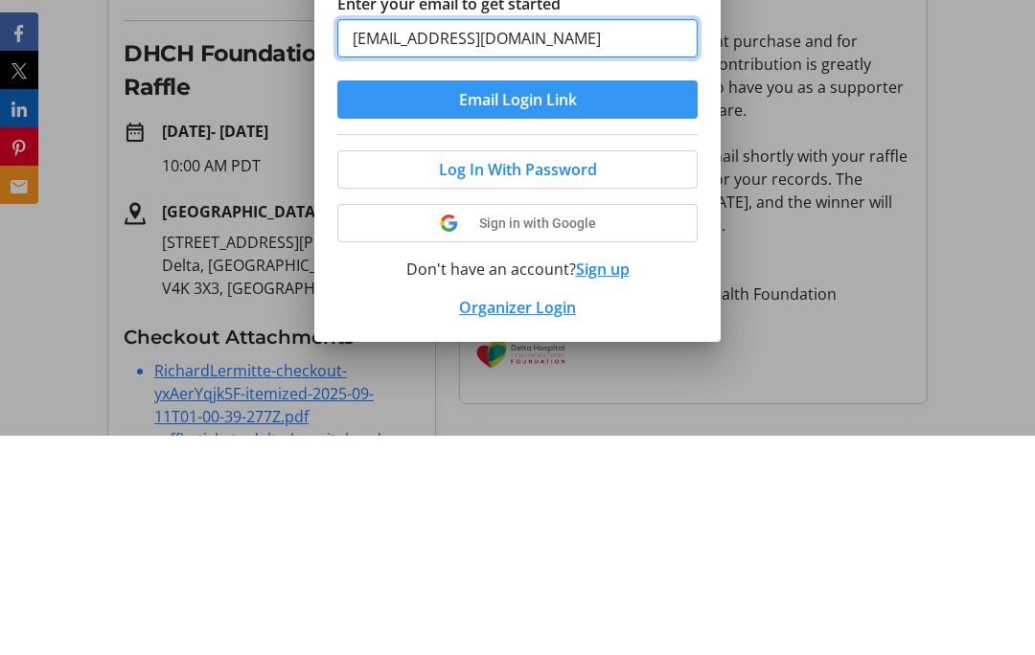
type input "[EMAIL_ADDRESS][DOMAIN_NAME]"
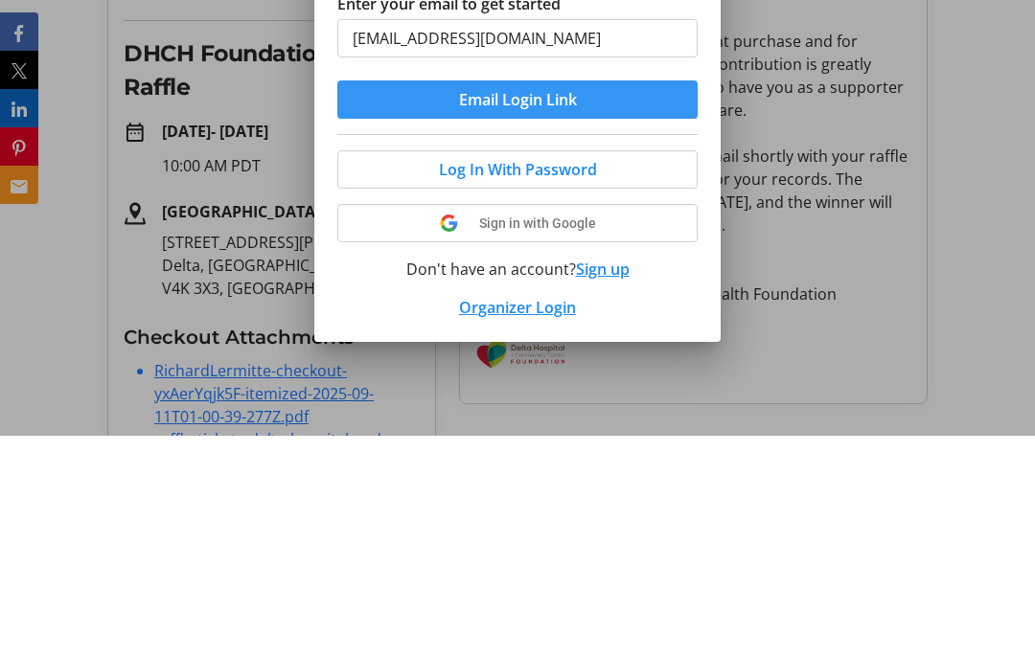
click at [609, 296] on span "submit" at bounding box center [517, 319] width 360 height 46
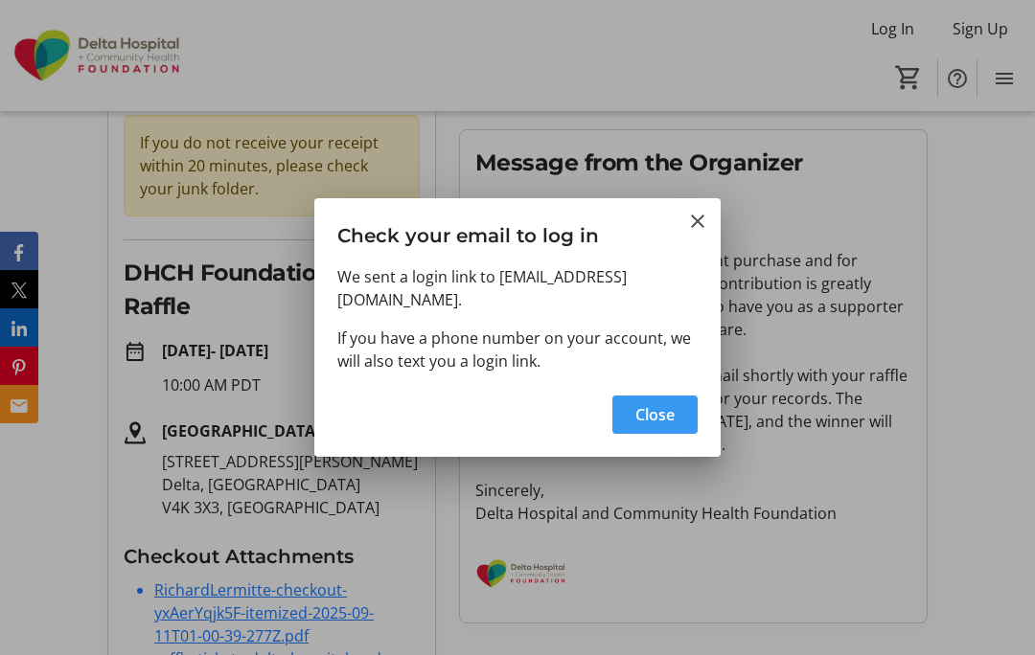
click at [680, 409] on span "button" at bounding box center [654, 415] width 85 height 46
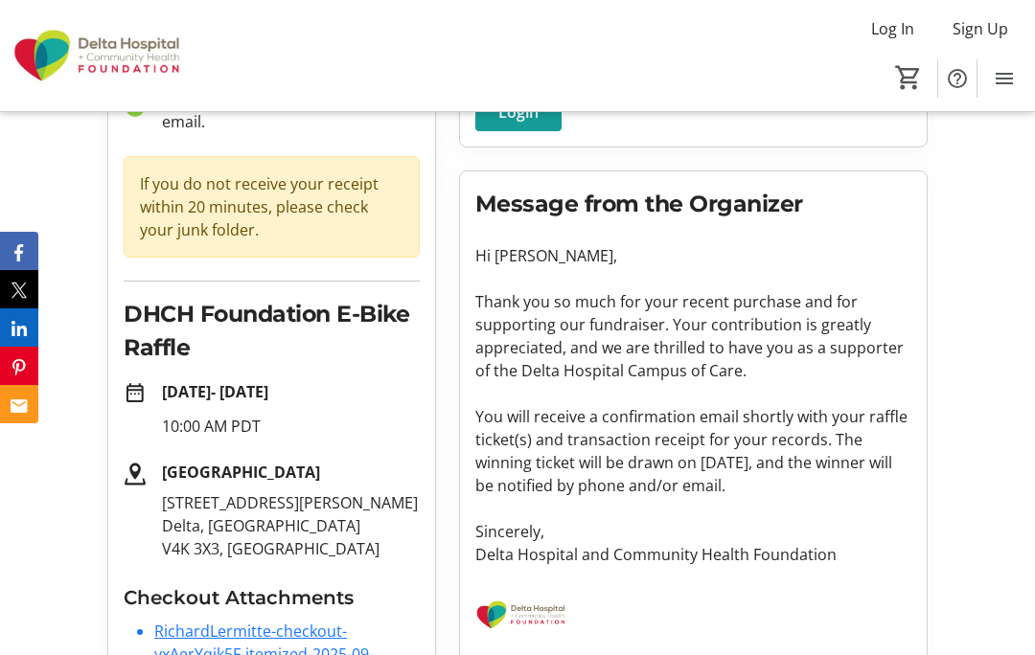
scroll to position [241, 0]
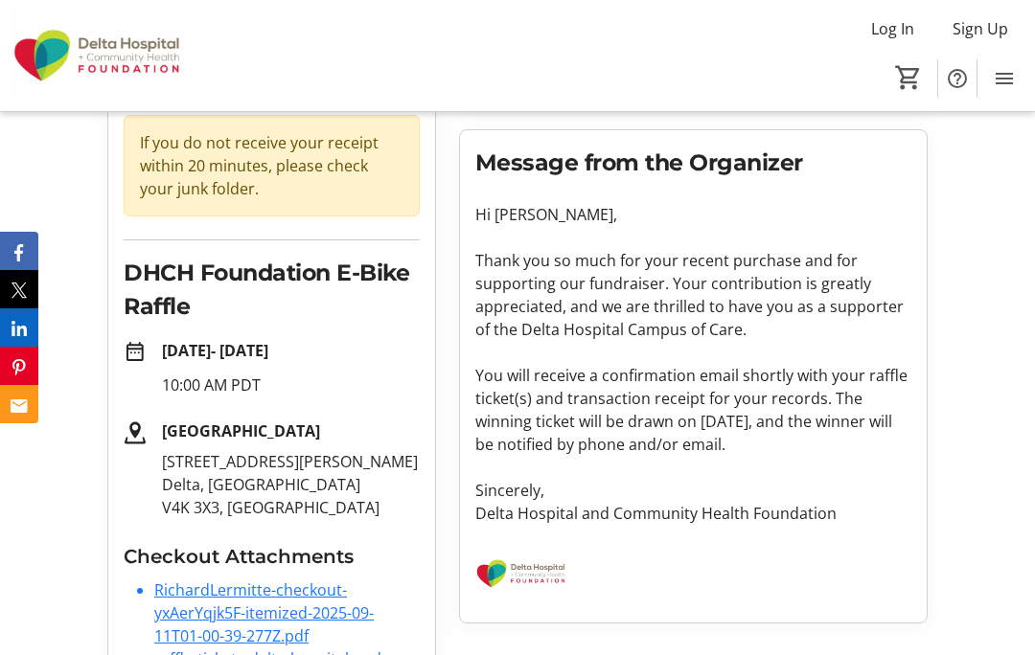
click at [899, 36] on span "Log In" at bounding box center [892, 28] width 43 height 23
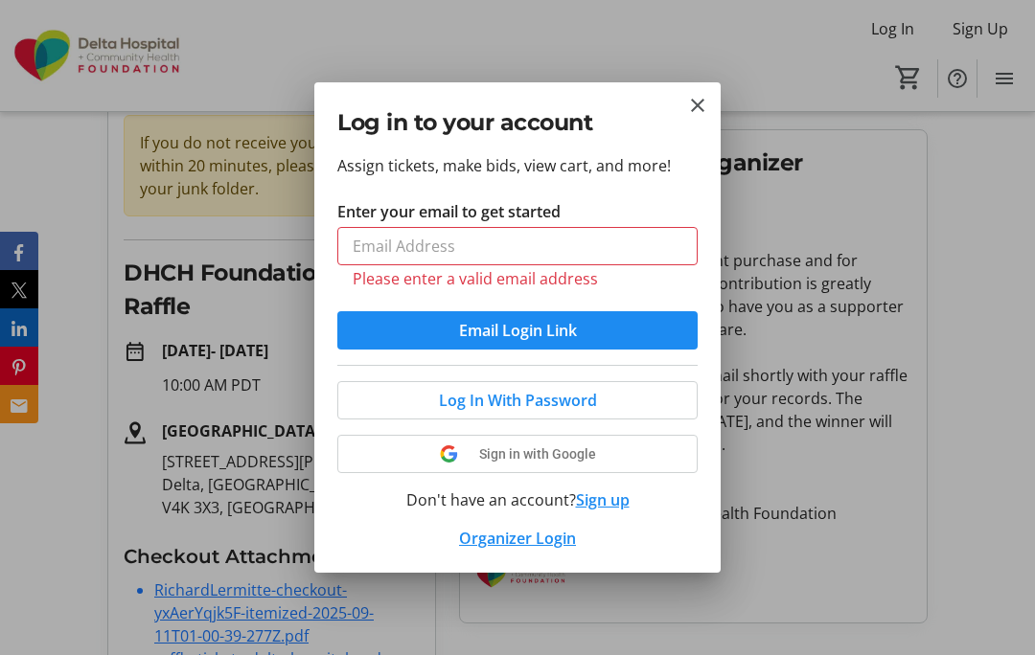
click at [922, 68] on div at bounding box center [517, 327] width 1035 height 655
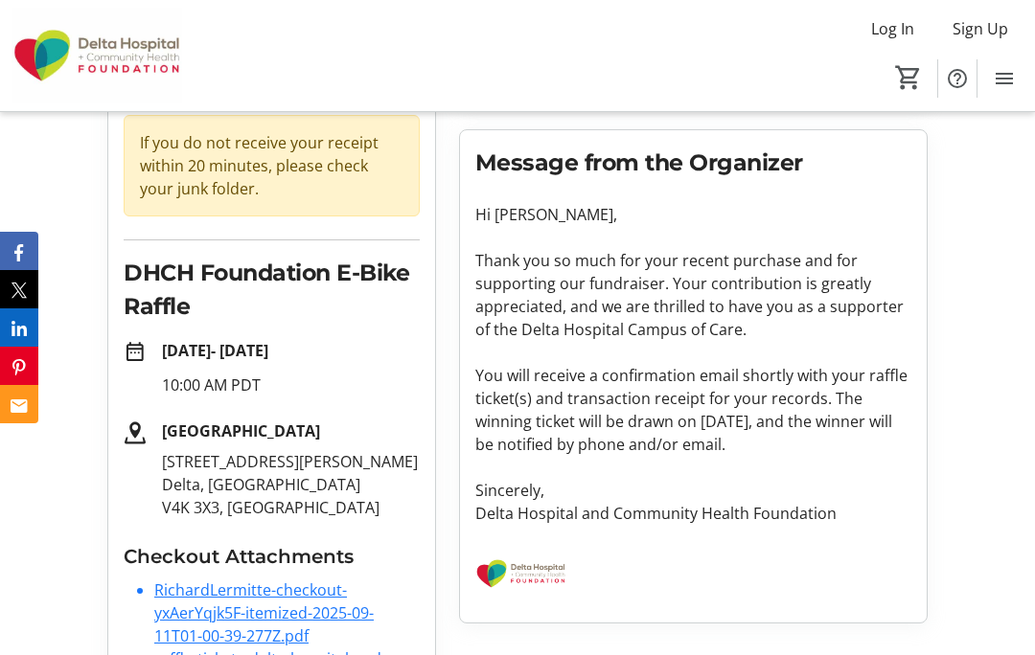
scroll to position [241, 0]
